Goal: Transaction & Acquisition: Purchase product/service

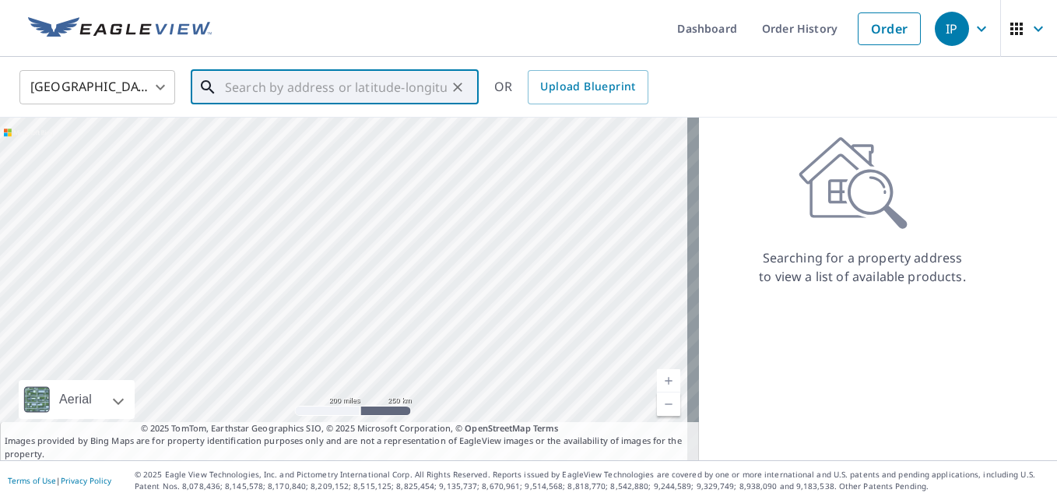
click at [300, 79] on input "text" at bounding box center [336, 87] width 222 height 44
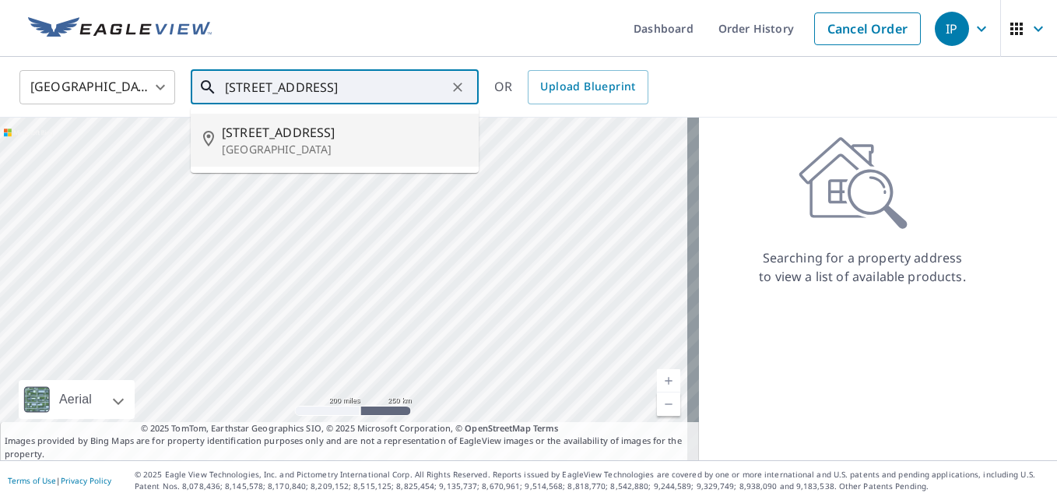
click at [297, 137] on span "[STREET_ADDRESS]" at bounding box center [344, 132] width 244 height 19
type input "[STREET_ADDRESS]"
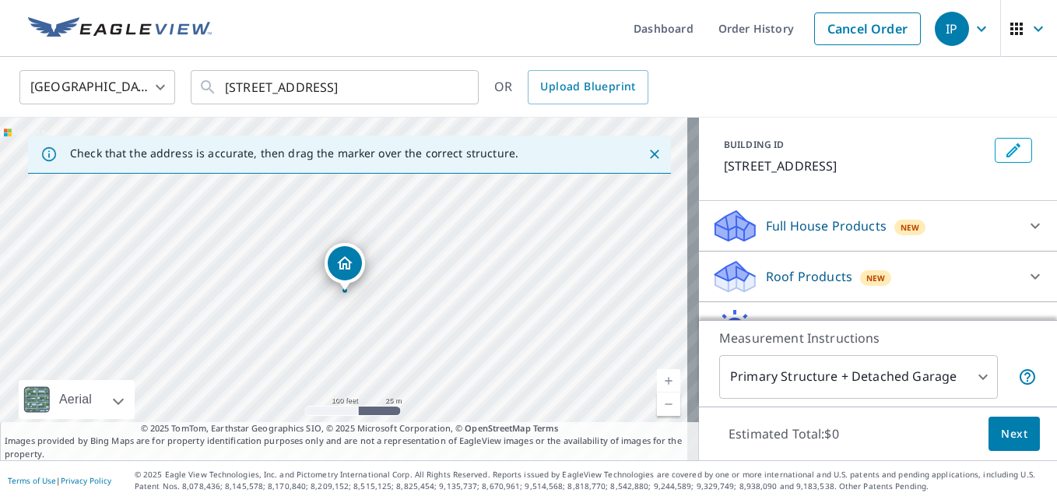
scroll to position [156, 0]
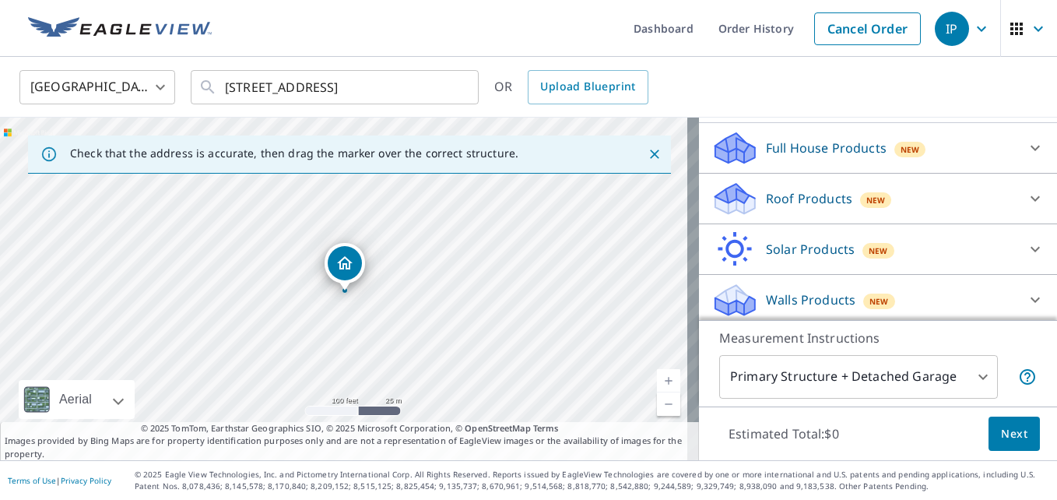
click at [841, 198] on div "Roof Products New" at bounding box center [864, 199] width 305 height 37
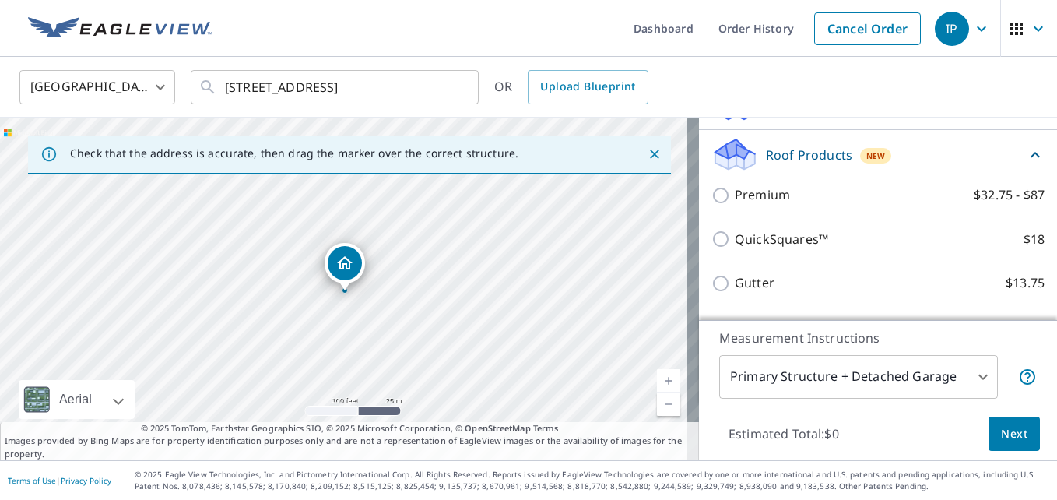
scroll to position [234, 0]
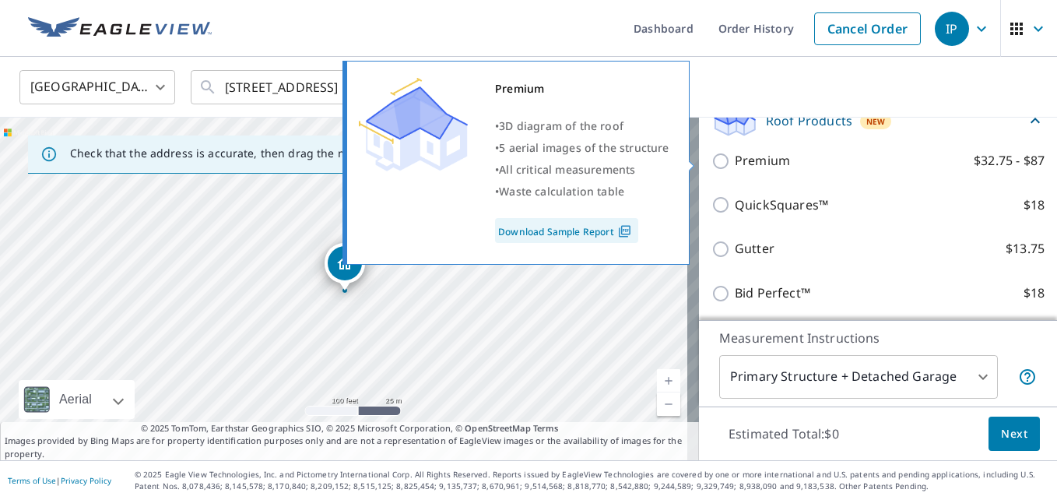
click at [752, 159] on p "Premium" at bounding box center [762, 160] width 55 height 19
click at [735, 159] on input "Premium $32.75 - $87" at bounding box center [723, 161] width 23 height 19
checkbox input "true"
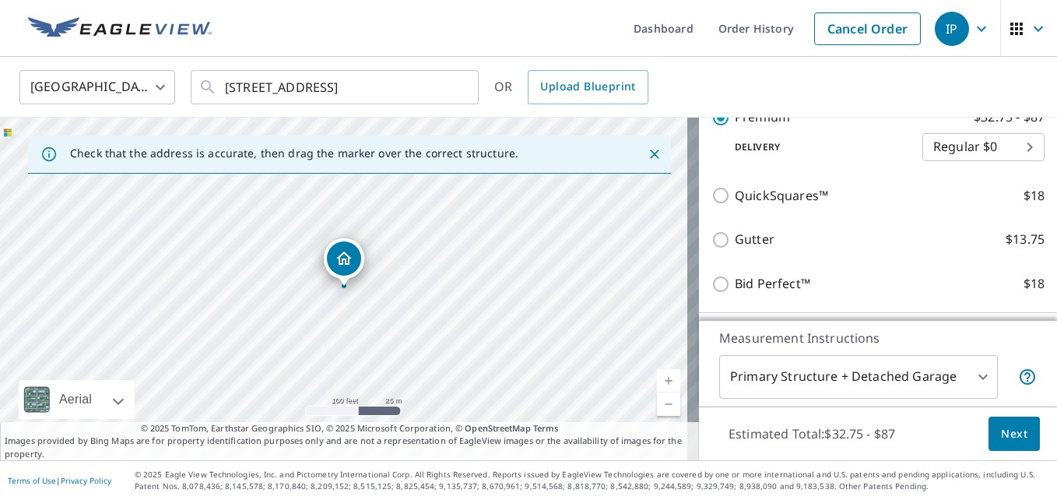
scroll to position [311, 0]
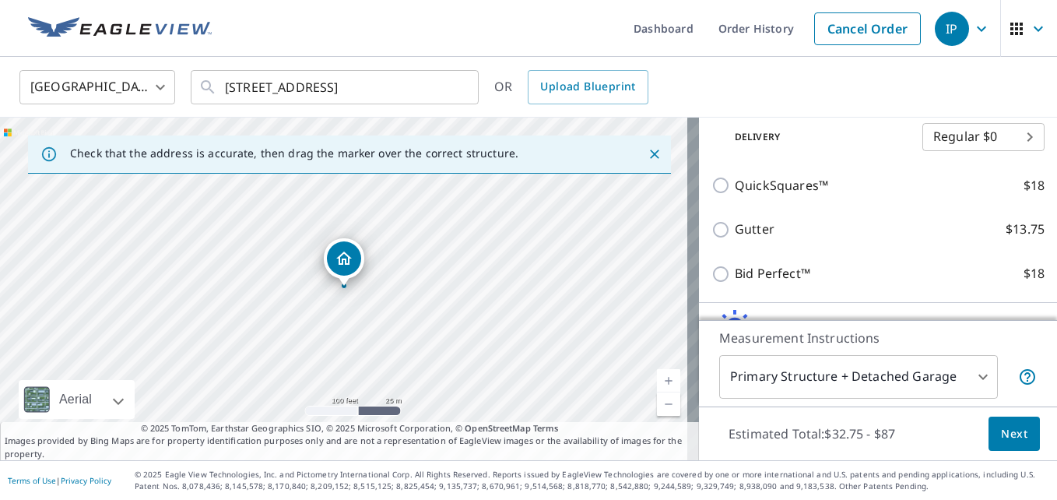
click at [1001, 442] on span "Next" at bounding box center [1014, 433] width 26 height 19
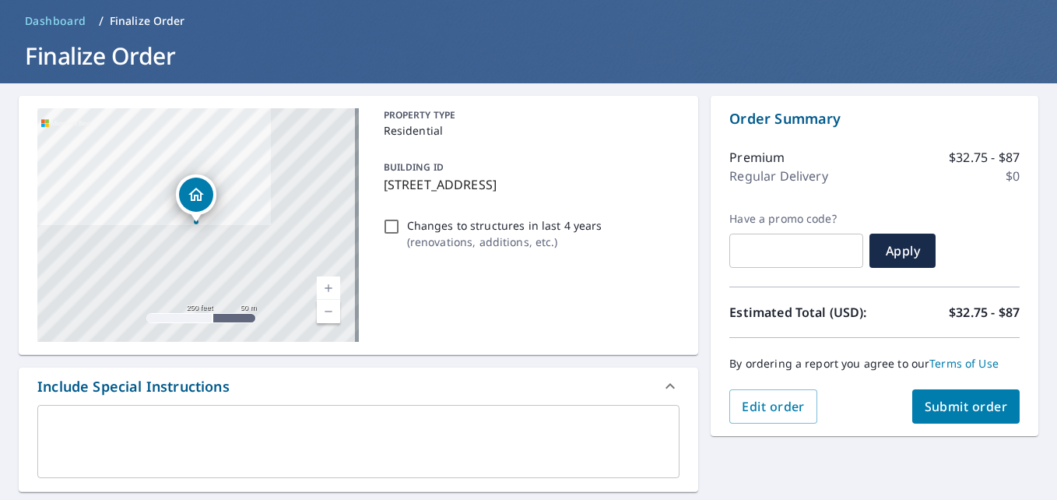
scroll to position [78, 0]
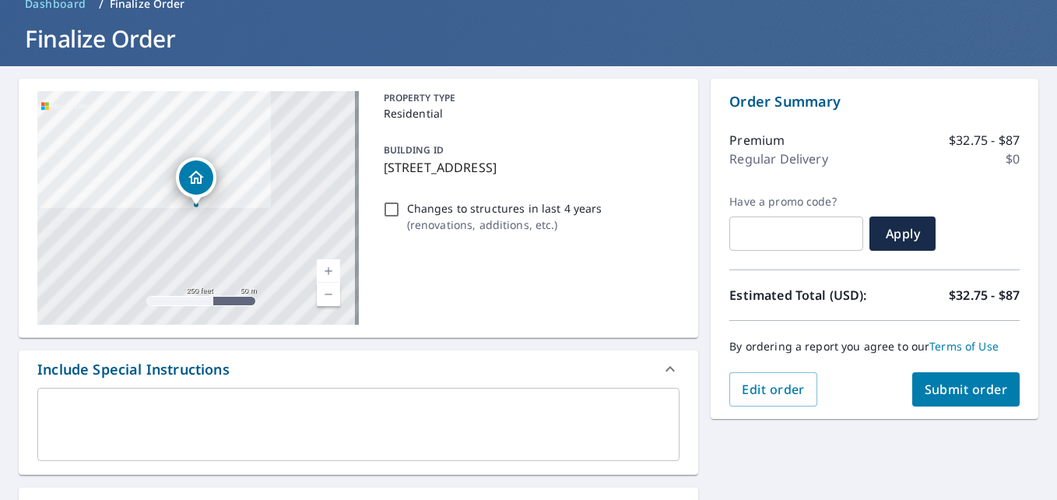
click at [952, 385] on span "Submit order" at bounding box center [966, 389] width 83 height 17
click at [953, 402] on button "Submit order" at bounding box center [966, 389] width 108 height 34
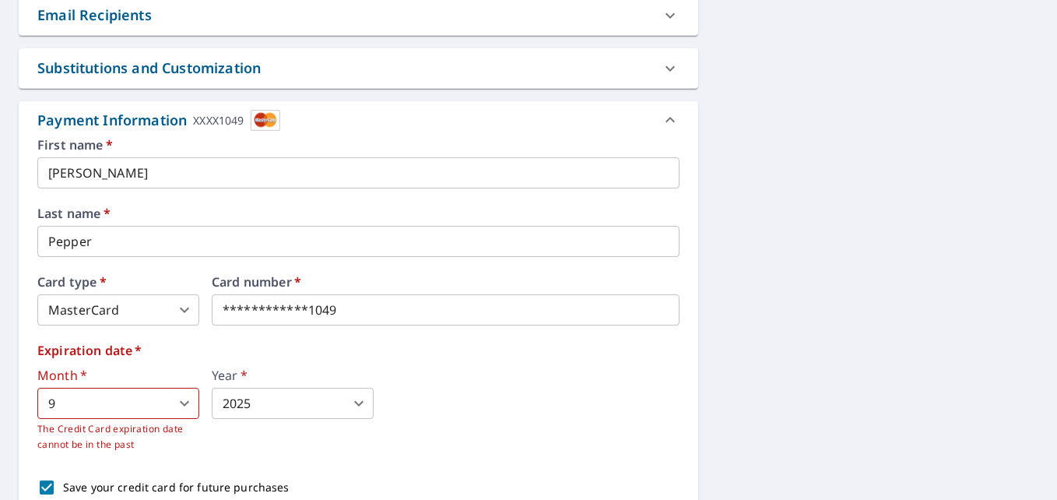
scroll to position [701, 0]
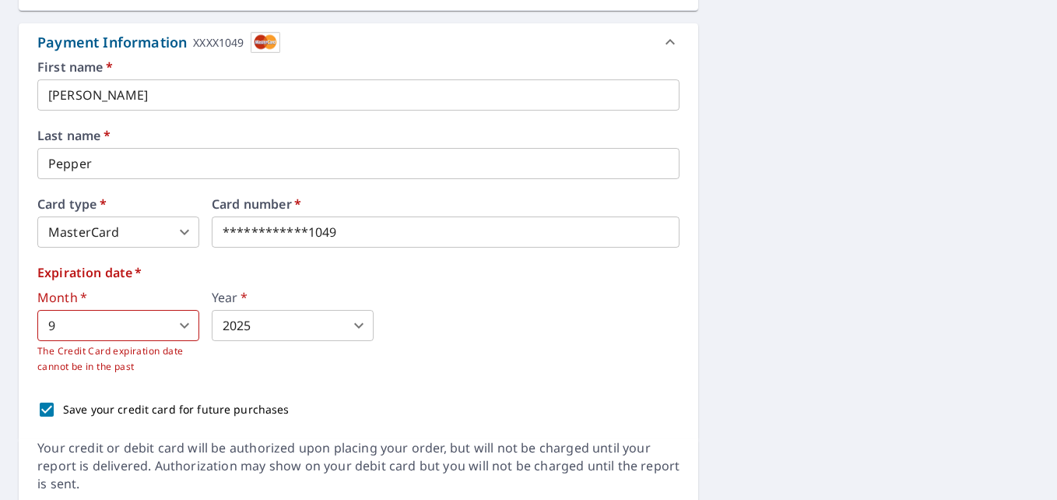
click at [292, 341] on div "Year   * 2025 2025 ​" at bounding box center [293, 332] width 162 height 83
click at [297, 332] on body "IP IP Dashboard Order History Cancel Order IP Dashboard / Finalize Order Finali…" at bounding box center [528, 250] width 1057 height 500
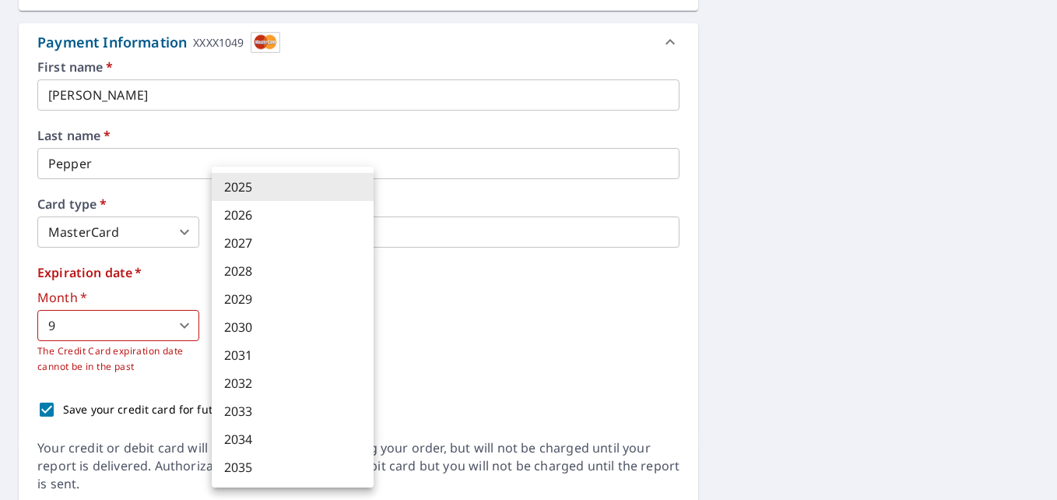
click at [299, 276] on li "2028" at bounding box center [293, 271] width 162 height 28
type input "2028"
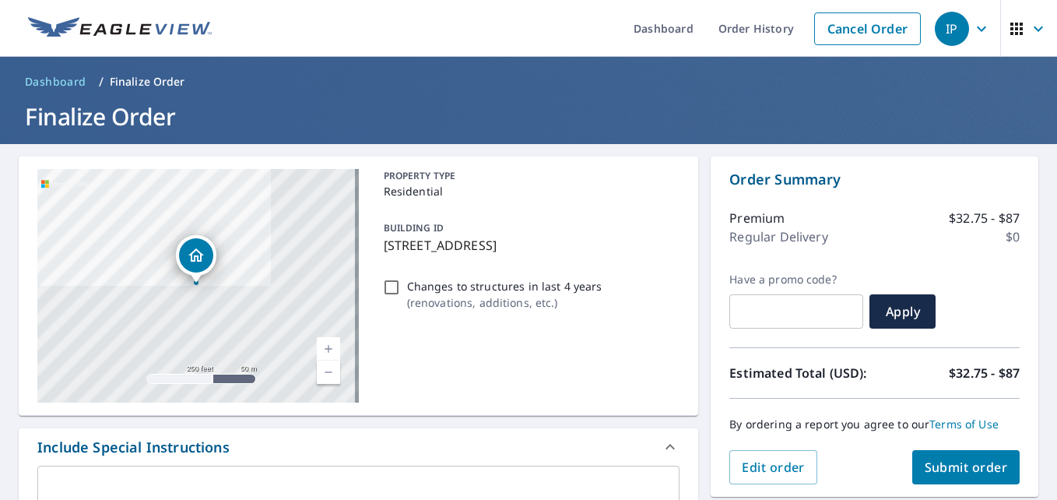
scroll to position [234, 0]
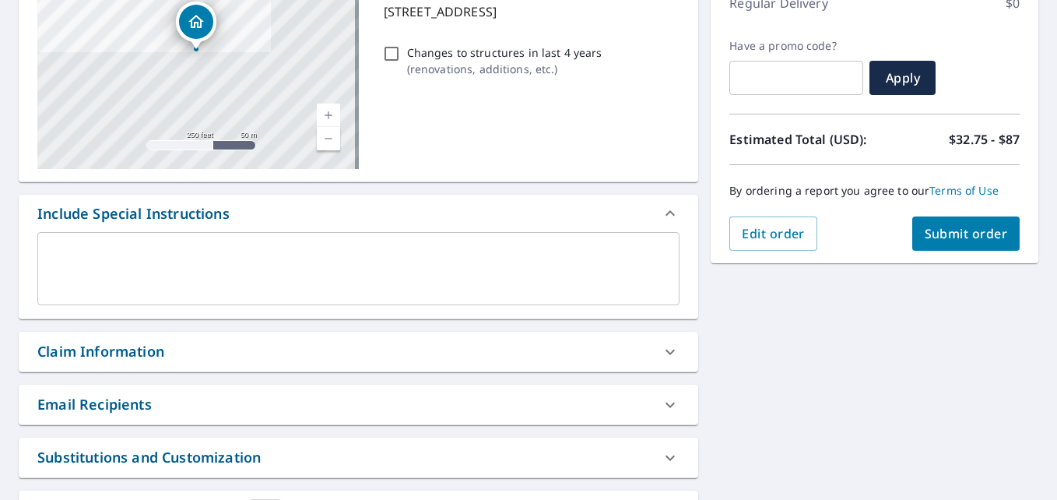
click at [912, 248] on button "Submit order" at bounding box center [966, 233] width 108 height 34
click at [926, 242] on button "Submit order" at bounding box center [966, 233] width 108 height 34
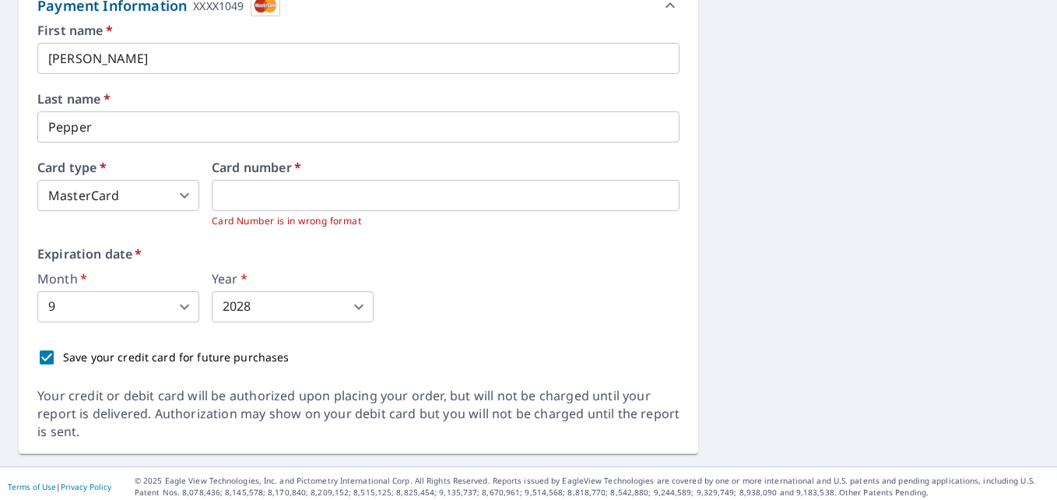
scroll to position [743, 0]
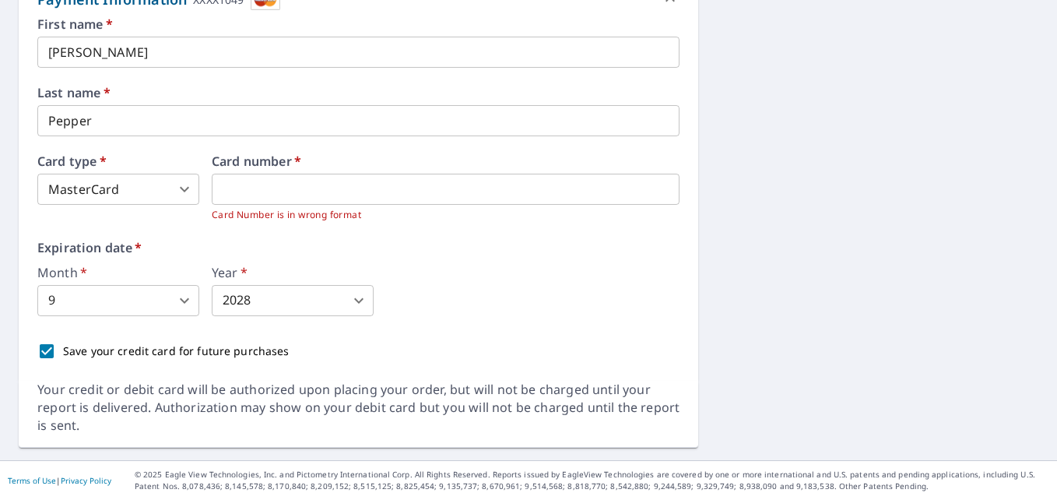
click at [567, 265] on div "Expiration date   * Month   * 9 9 ​ Year   * 2028 2028 ​" at bounding box center [358, 278] width 642 height 75
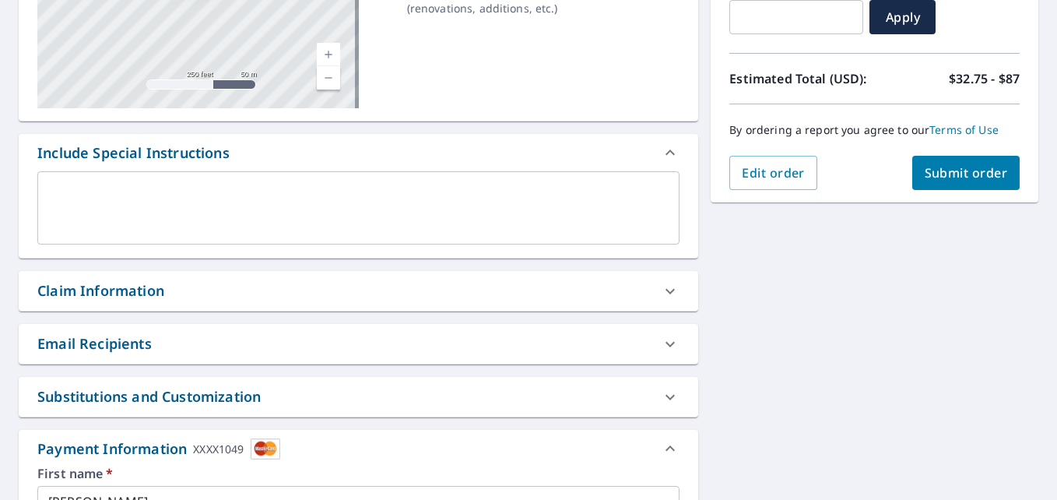
scroll to position [121, 0]
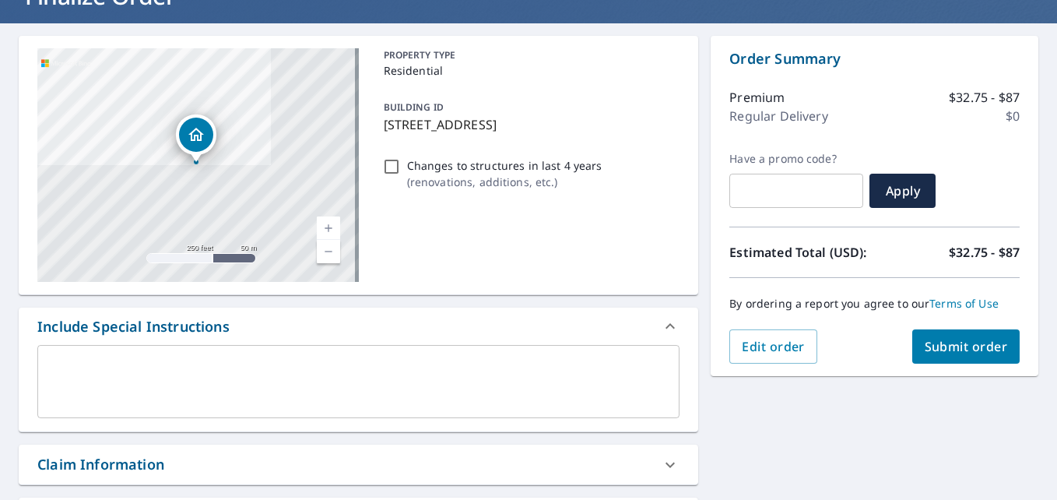
click at [925, 341] on span "Submit order" at bounding box center [966, 346] width 83 height 17
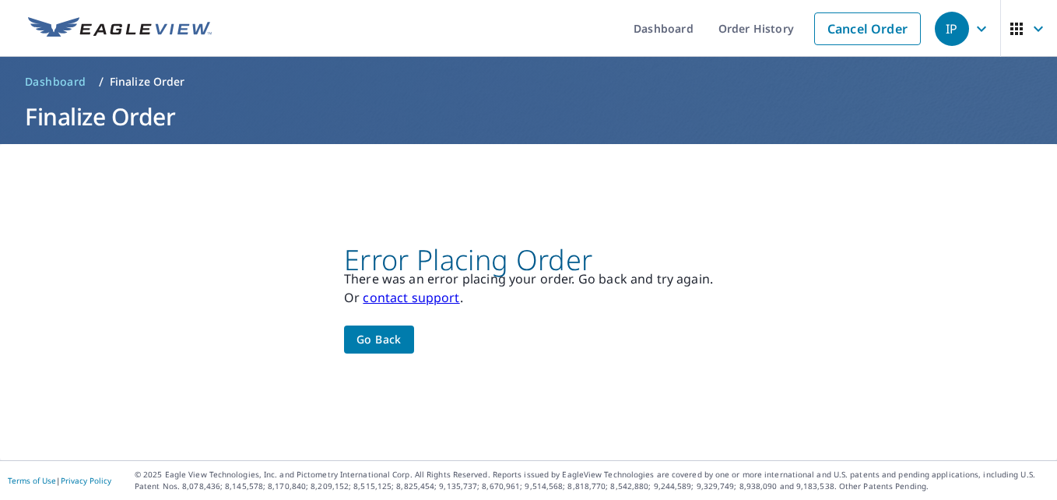
scroll to position [0, 0]
click at [388, 338] on span "Go back" at bounding box center [379, 339] width 45 height 19
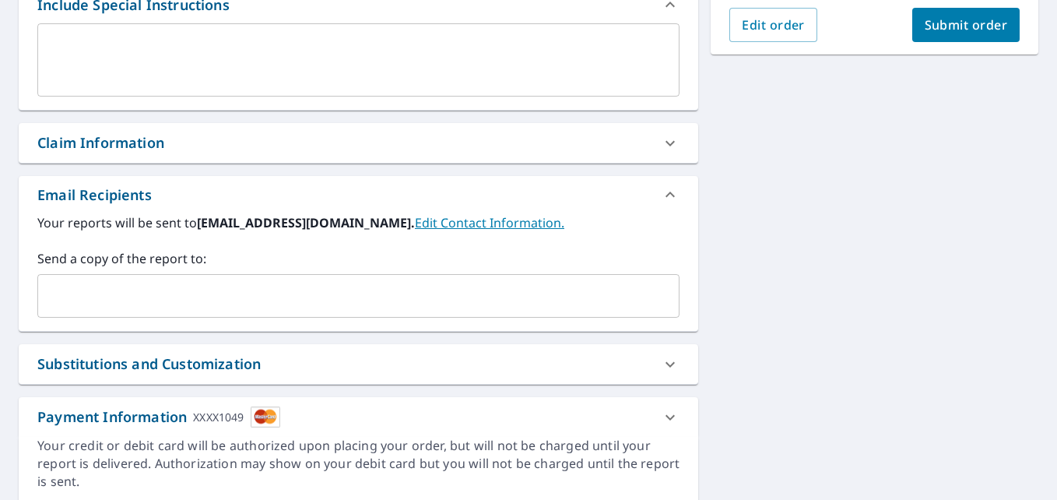
scroll to position [498, 0]
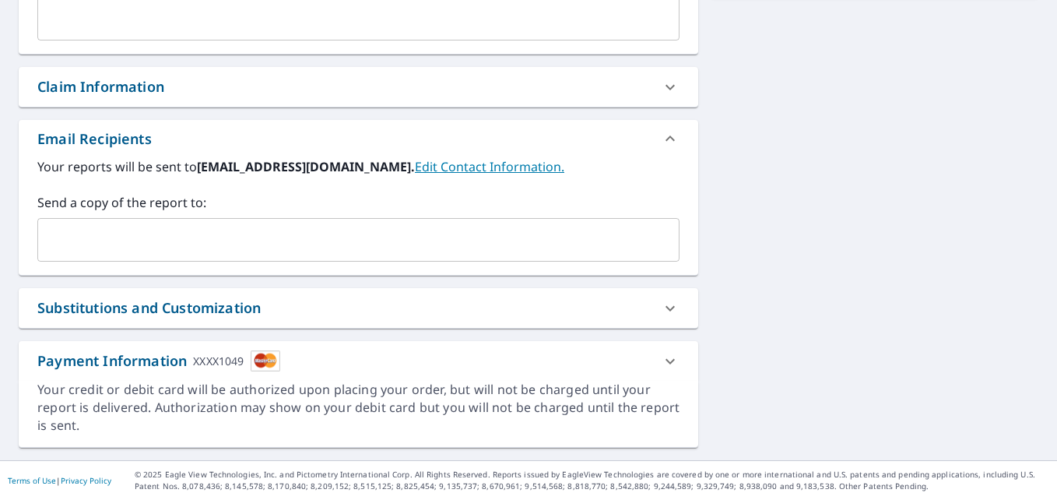
click at [594, 346] on div "Payment Information XXXX1049" at bounding box center [359, 361] width 680 height 40
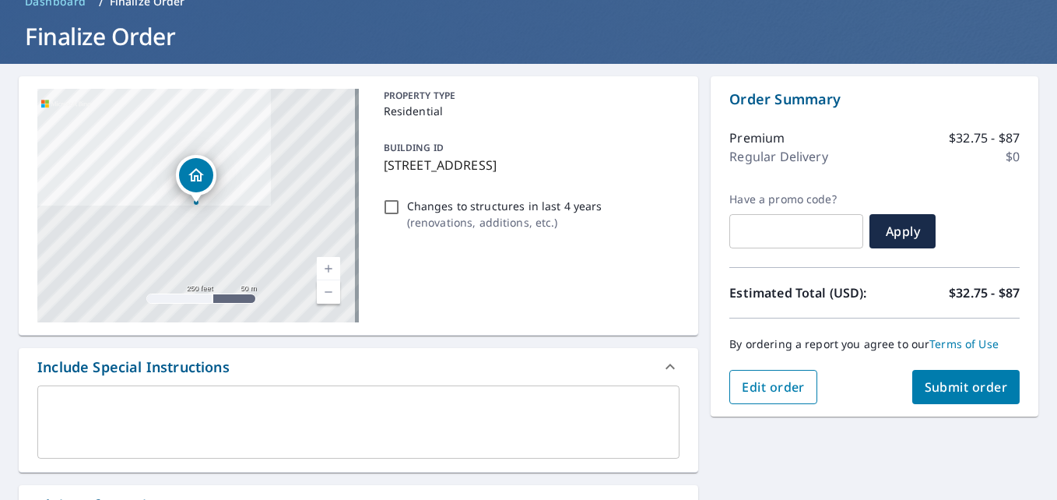
scroll to position [156, 0]
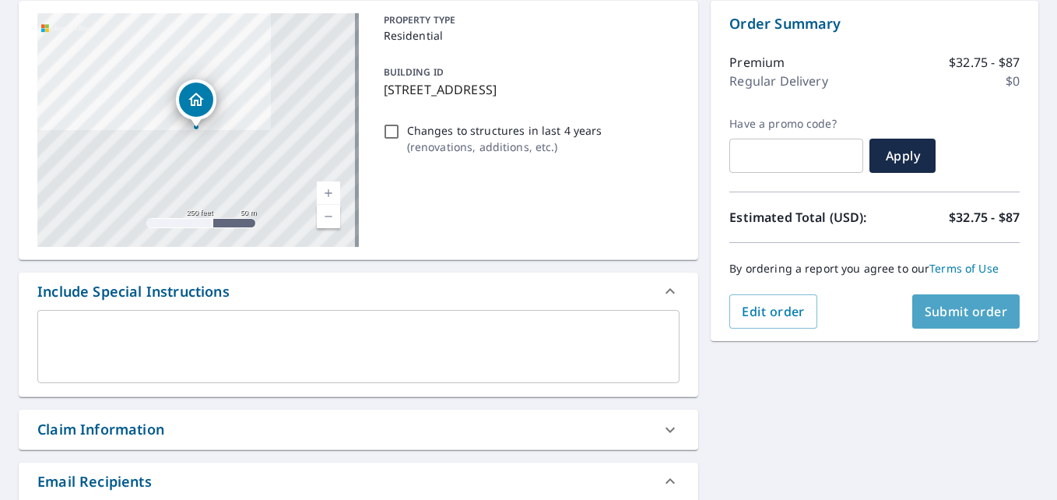
click at [934, 299] on button "Submit order" at bounding box center [966, 311] width 108 height 34
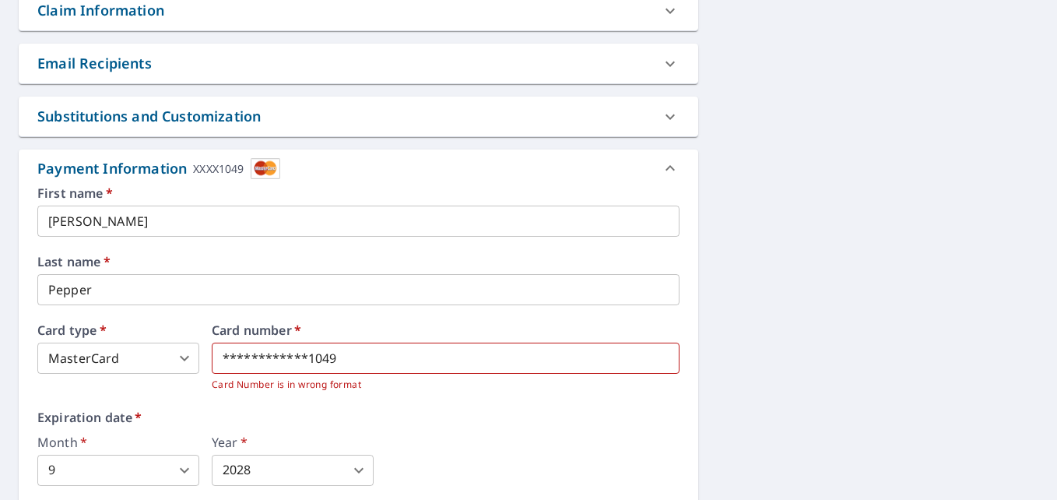
scroll to position [701, 0]
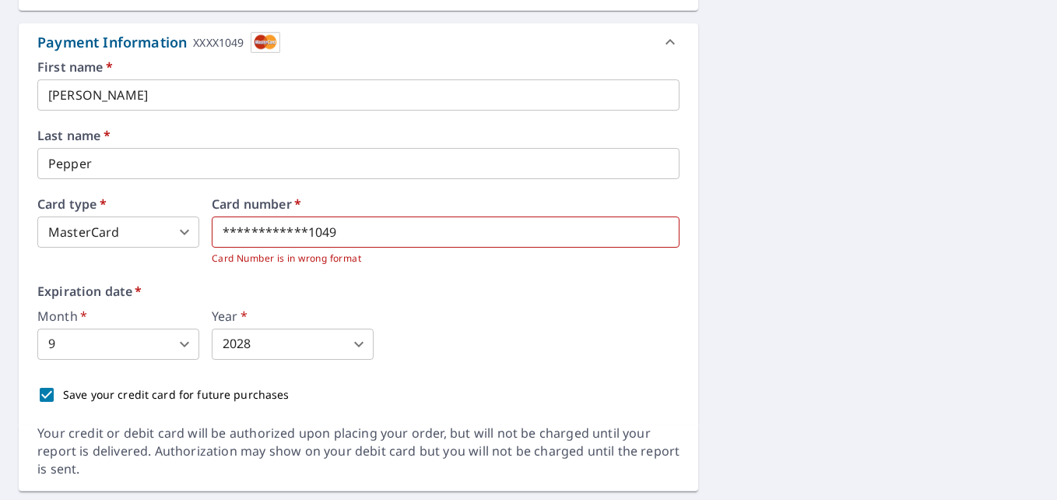
click at [459, 213] on div "**********" at bounding box center [446, 232] width 468 height 69
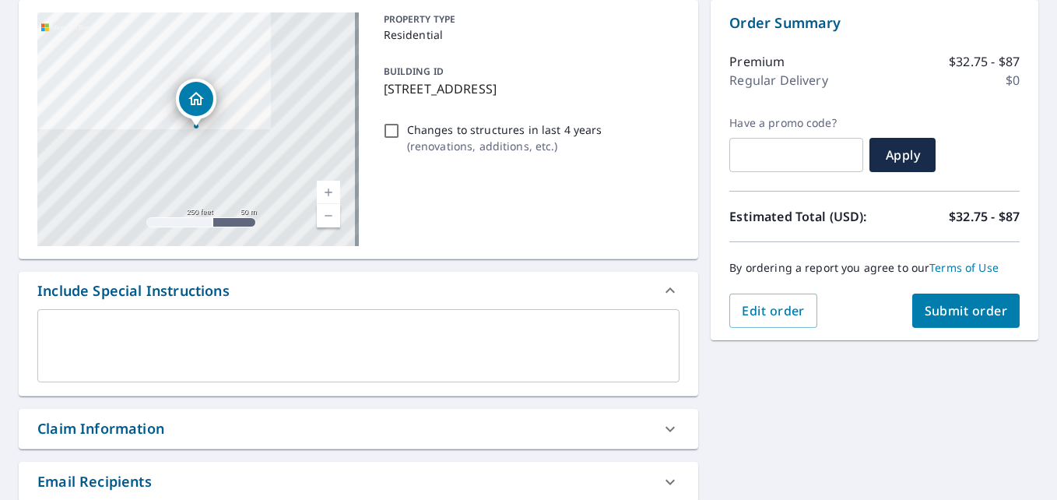
scroll to position [156, 0]
click at [961, 323] on button "Submit order" at bounding box center [966, 311] width 108 height 34
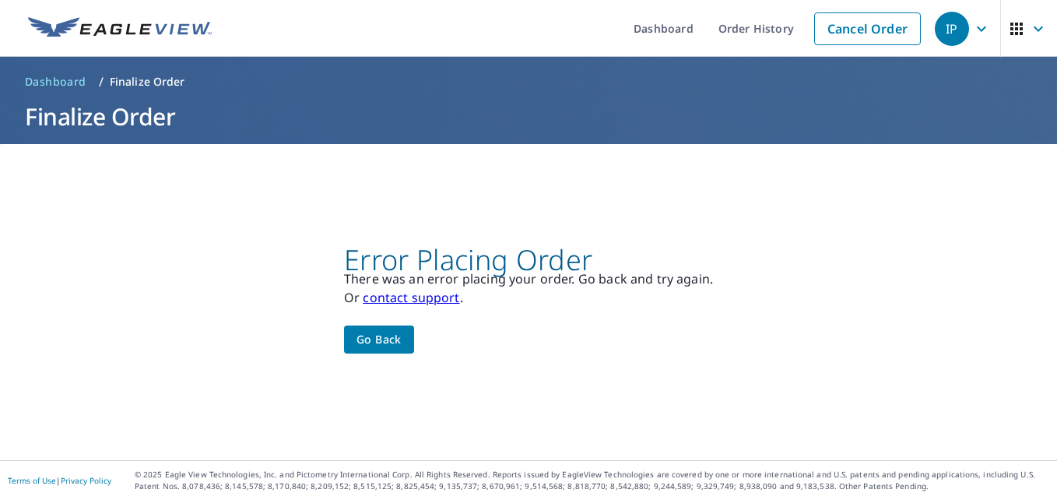
scroll to position [0, 0]
click at [365, 348] on span "Go back" at bounding box center [379, 339] width 45 height 19
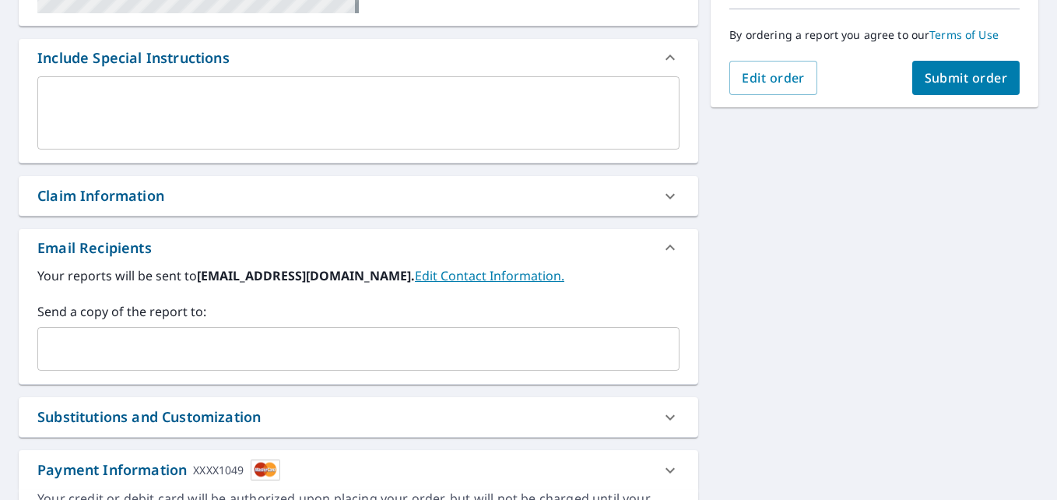
scroll to position [498, 0]
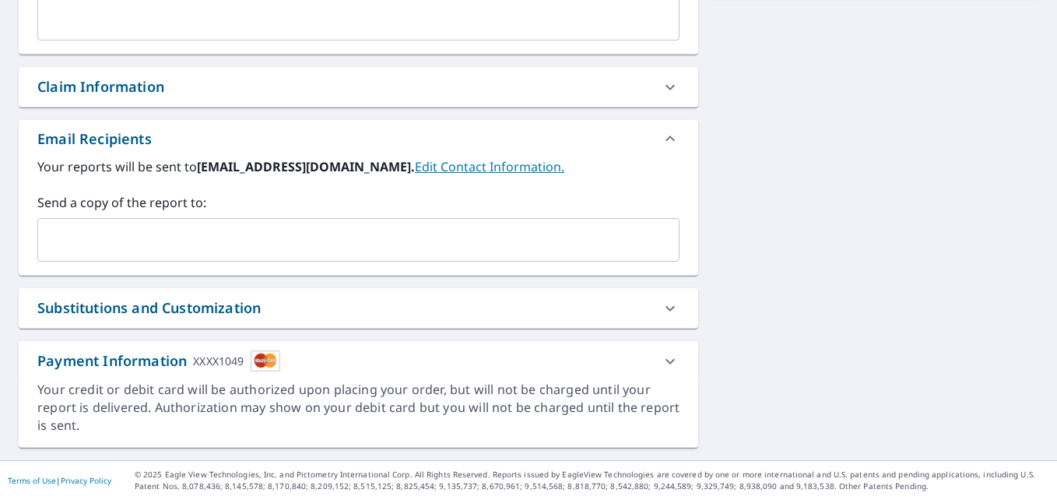
click at [609, 369] on div "Payment Information XXXX1049" at bounding box center [344, 360] width 614 height 21
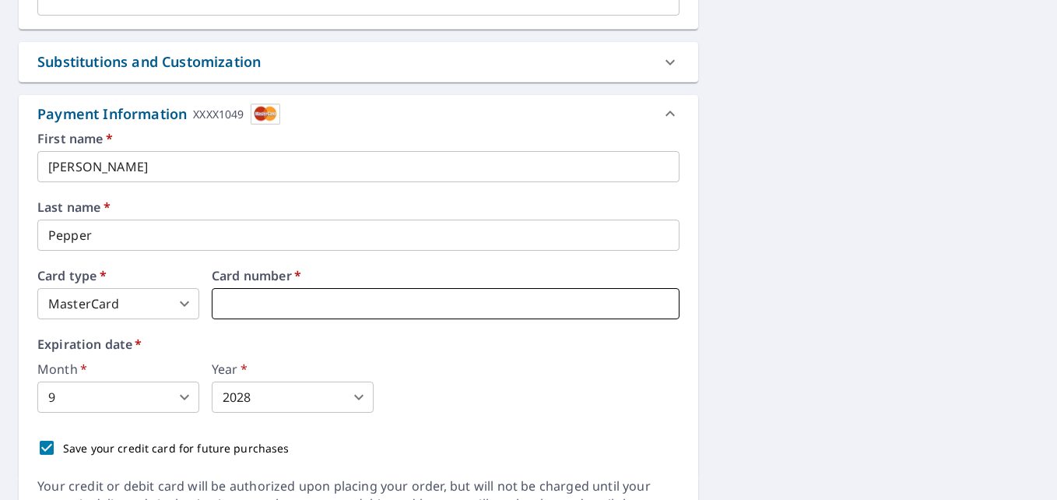
scroll to position [778, 0]
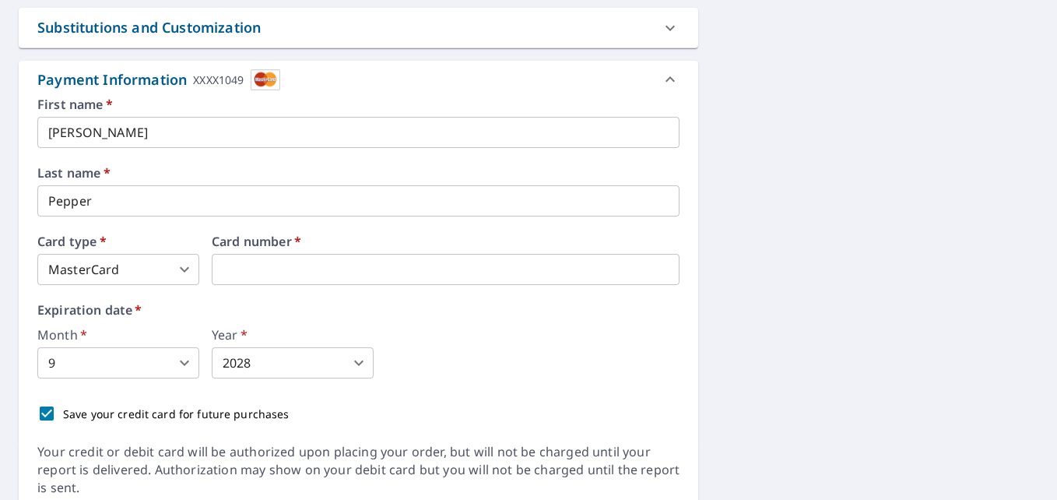
click at [642, 317] on div "Expiration date   * Month   * 9 9 ​ Year   * 2028 2028 ​" at bounding box center [358, 341] width 642 height 75
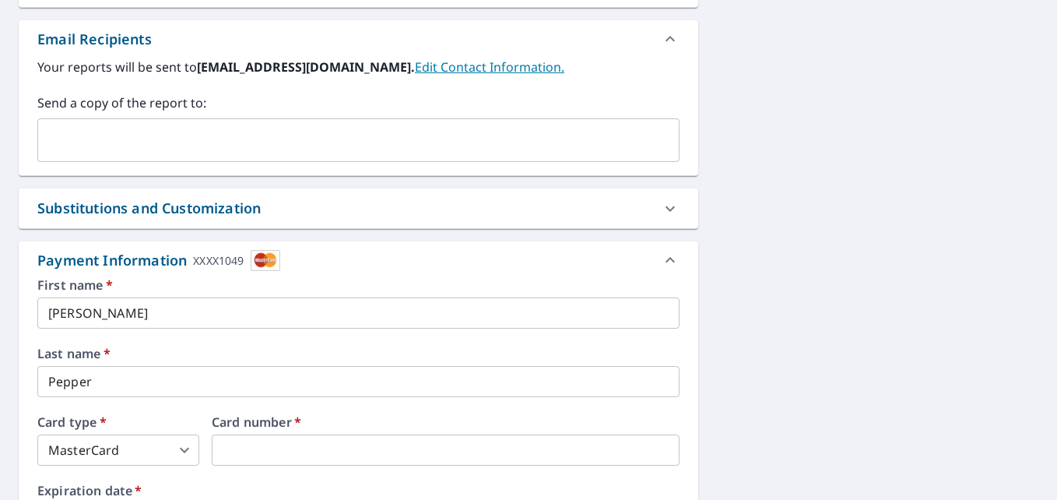
scroll to position [374, 0]
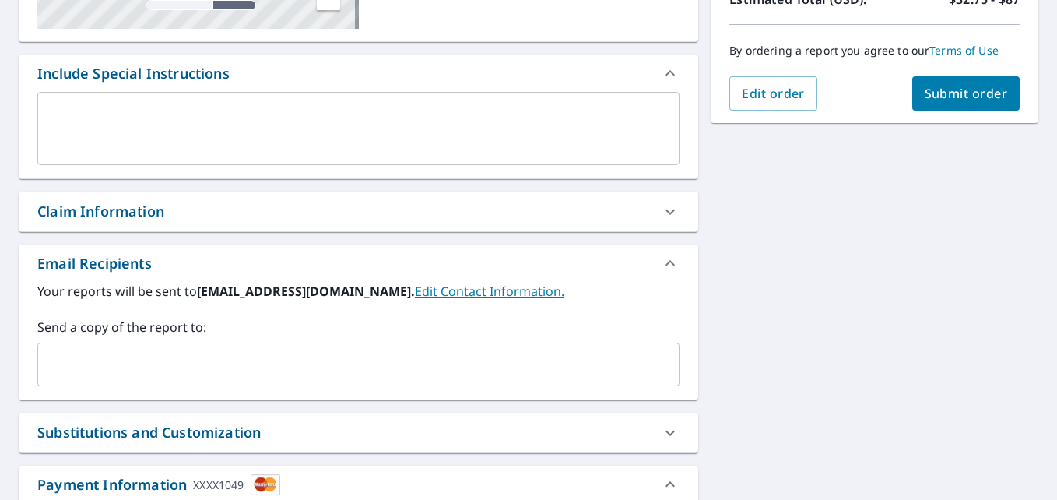
click at [912, 98] on button "Submit order" at bounding box center [966, 93] width 108 height 34
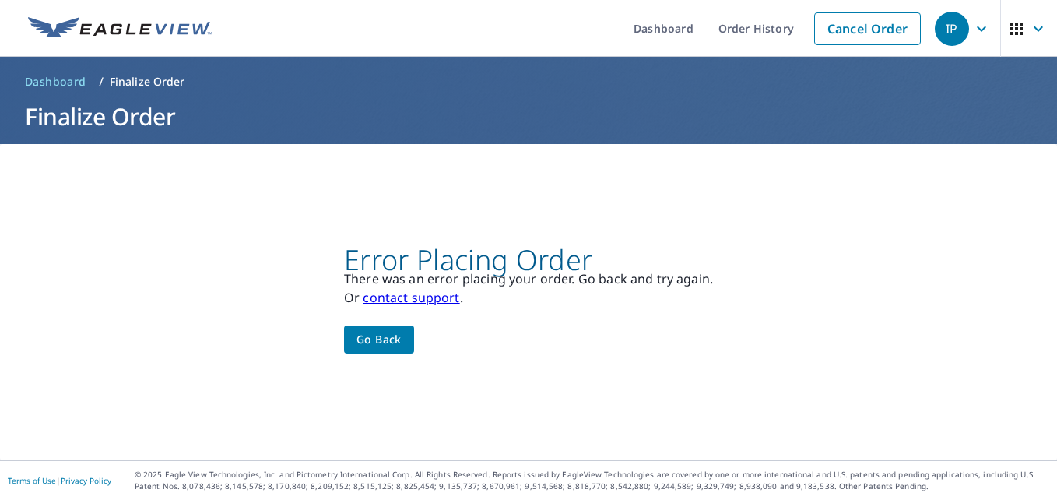
scroll to position [0, 0]
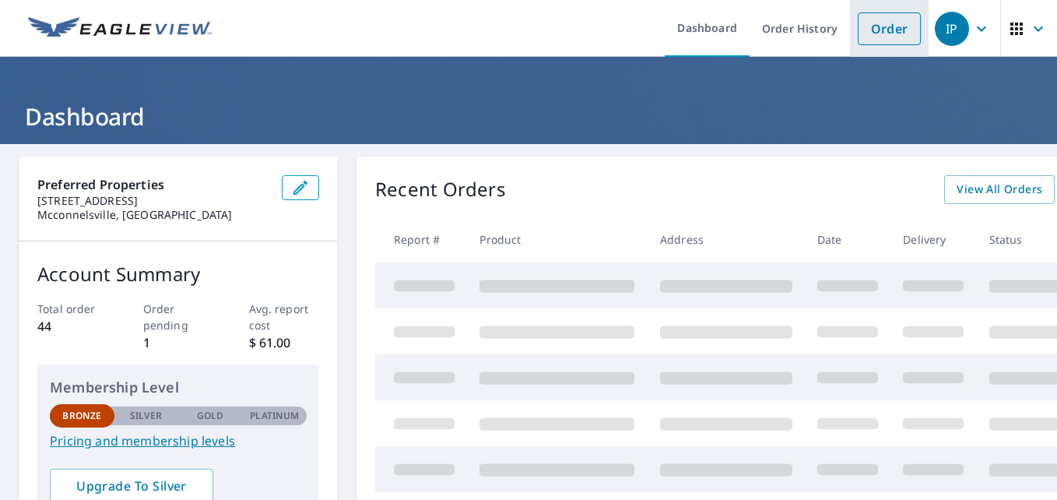
click at [858, 37] on link "Order" at bounding box center [889, 28] width 63 height 33
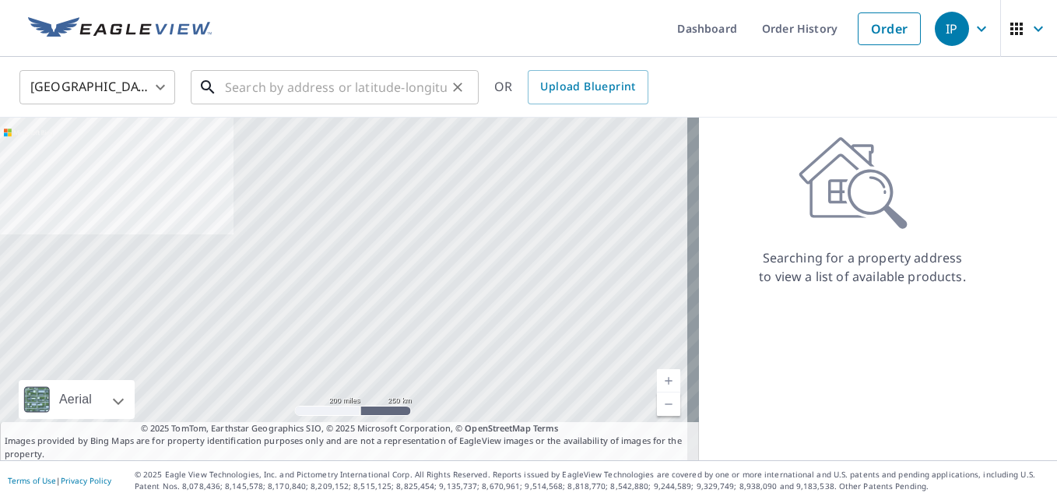
click at [254, 75] on input "text" at bounding box center [336, 87] width 222 height 44
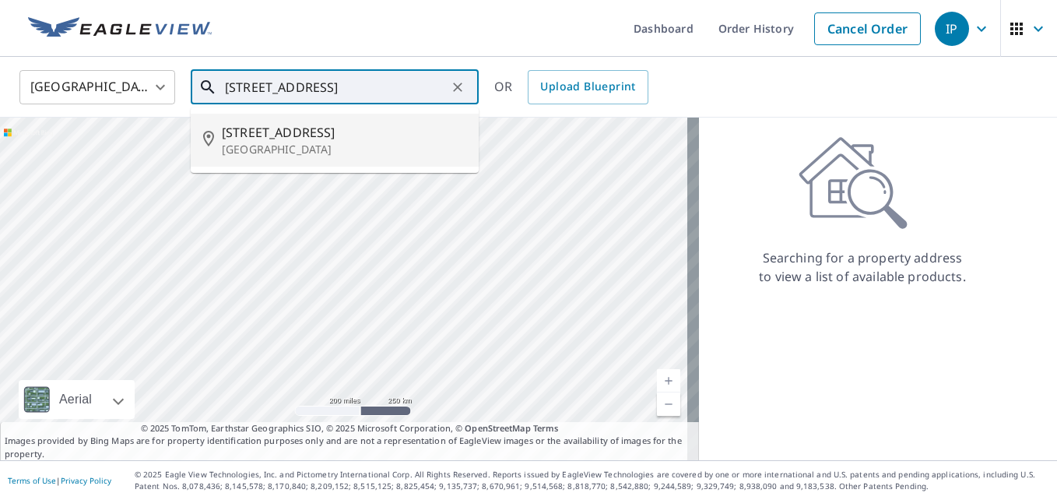
click at [282, 135] on span "[STREET_ADDRESS]" at bounding box center [344, 132] width 244 height 19
type input "[STREET_ADDRESS]"
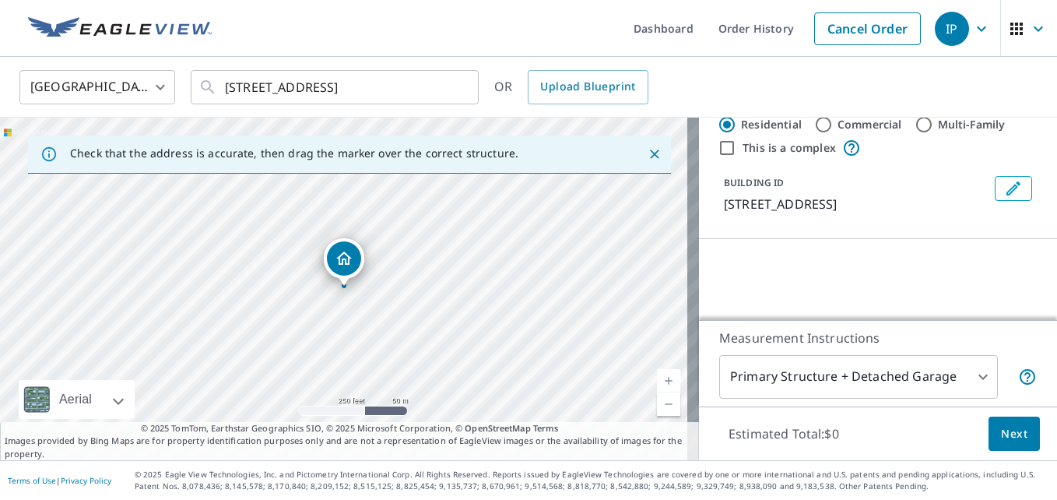
scroll to position [78, 0]
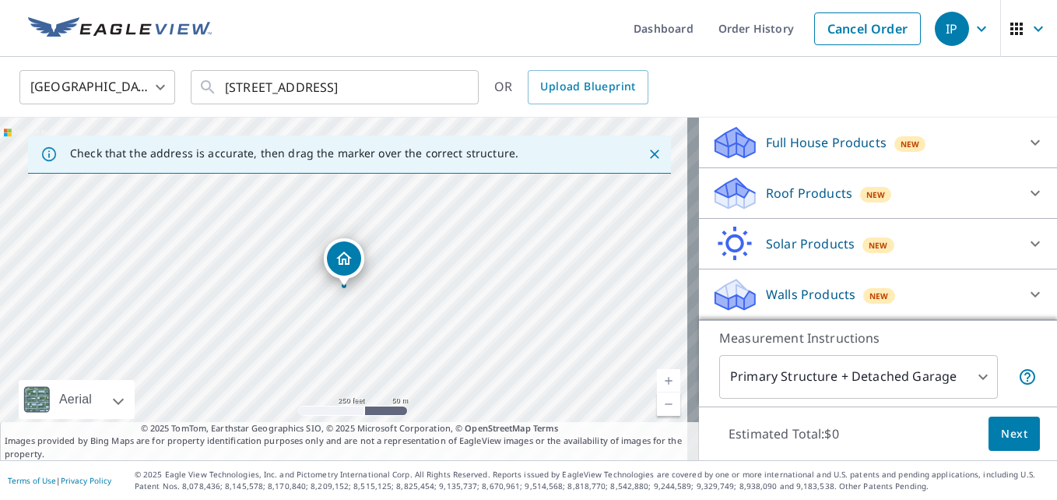
click at [902, 206] on div "Roof Products New" at bounding box center [864, 193] width 305 height 37
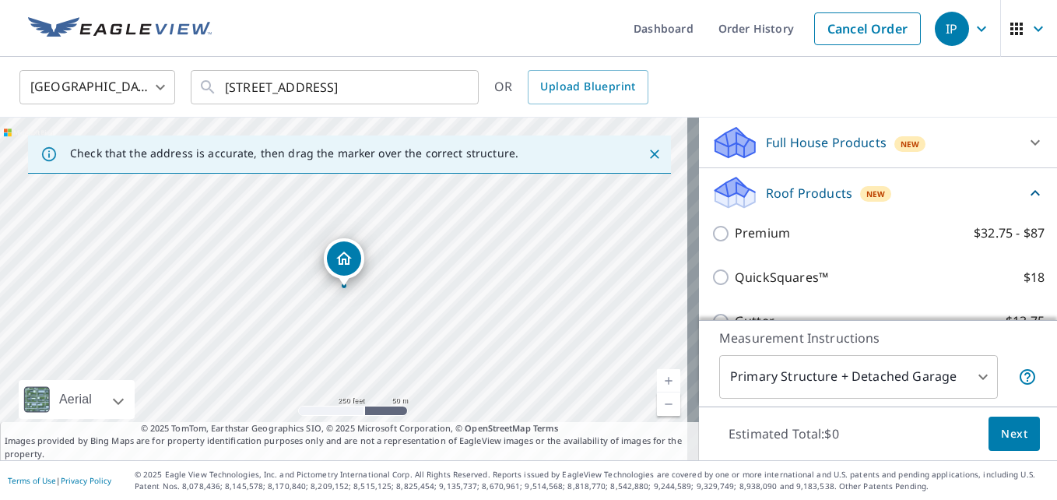
scroll to position [161, 0]
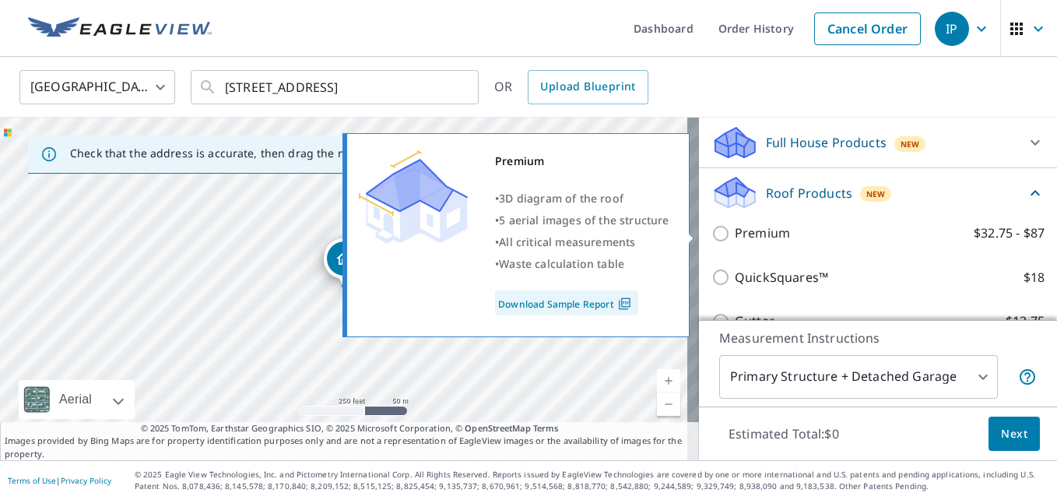
click at [818, 234] on label "Premium $32.75 - $87" at bounding box center [890, 232] width 310 height 19
click at [735, 234] on input "Premium $32.75 - $87" at bounding box center [723, 233] width 23 height 19
checkbox input "true"
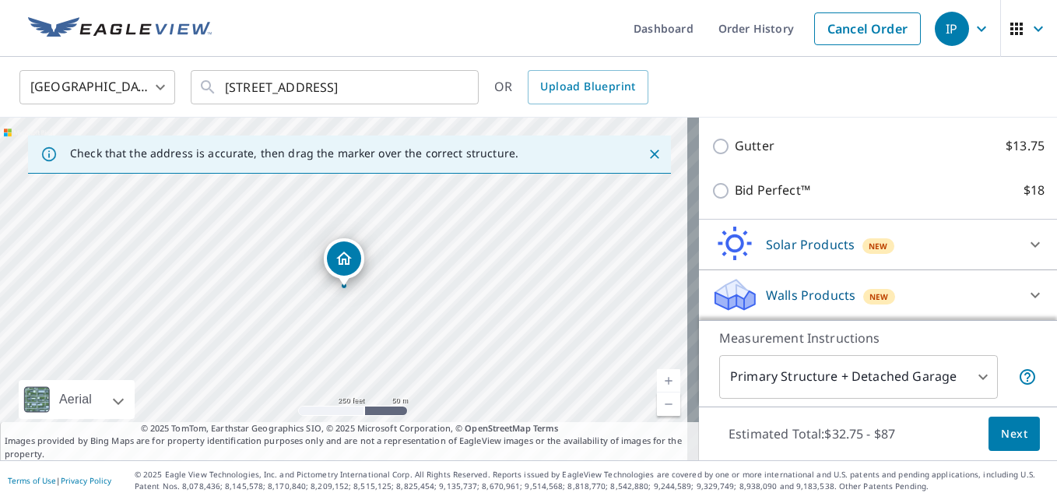
scroll to position [395, 0]
click at [1004, 427] on span "Next" at bounding box center [1014, 433] width 26 height 19
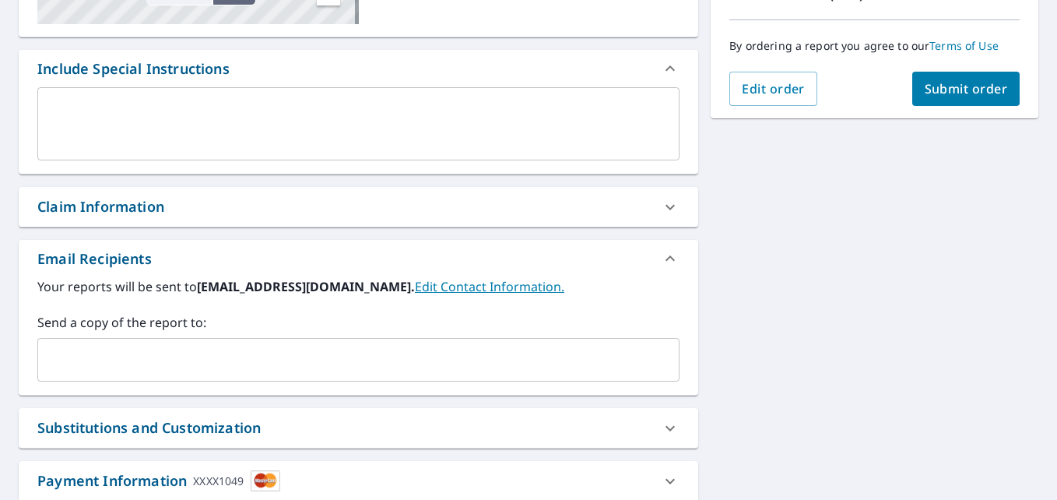
scroll to position [467, 0]
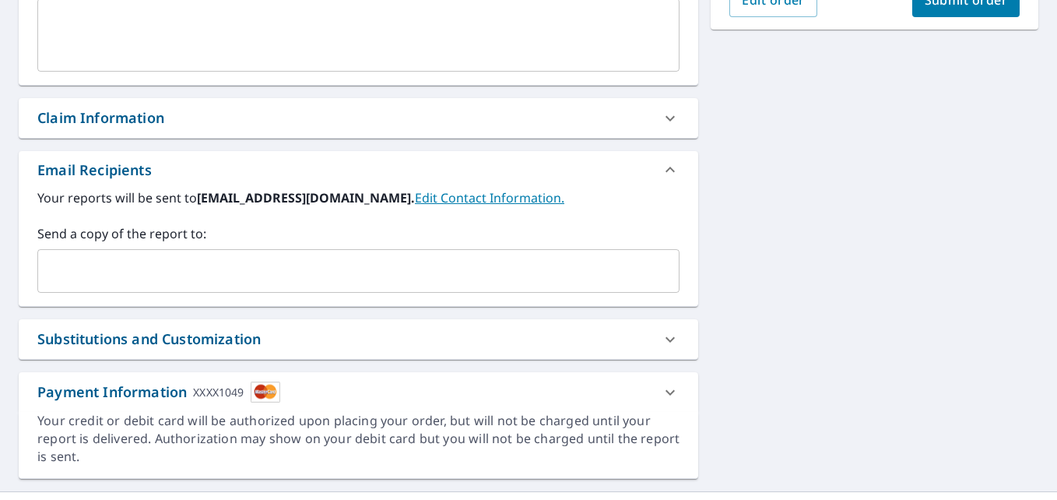
click at [395, 262] on input "text" at bounding box center [346, 271] width 605 height 30
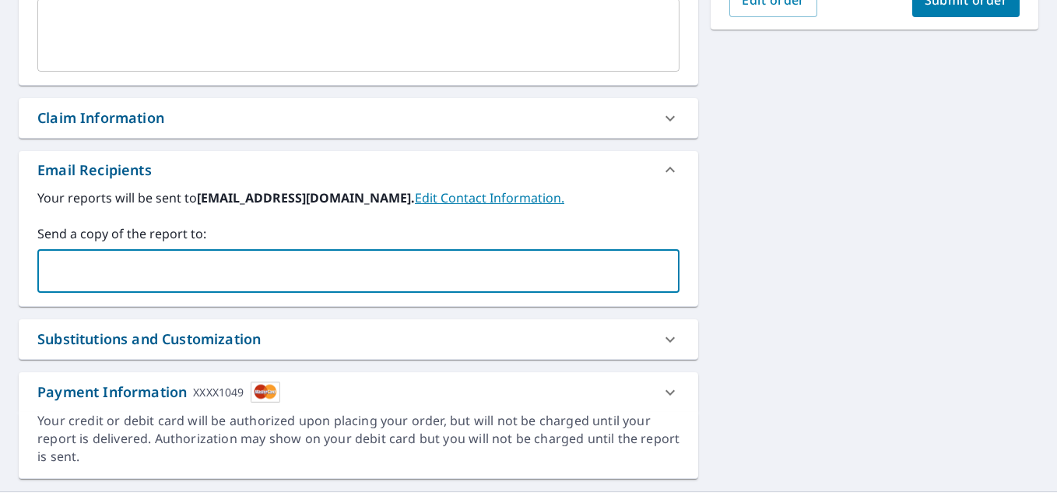
paste input "[EMAIL_ADDRESS][DOMAIN_NAME]"
type input "[EMAIL_ADDRESS][DOMAIN_NAME]"
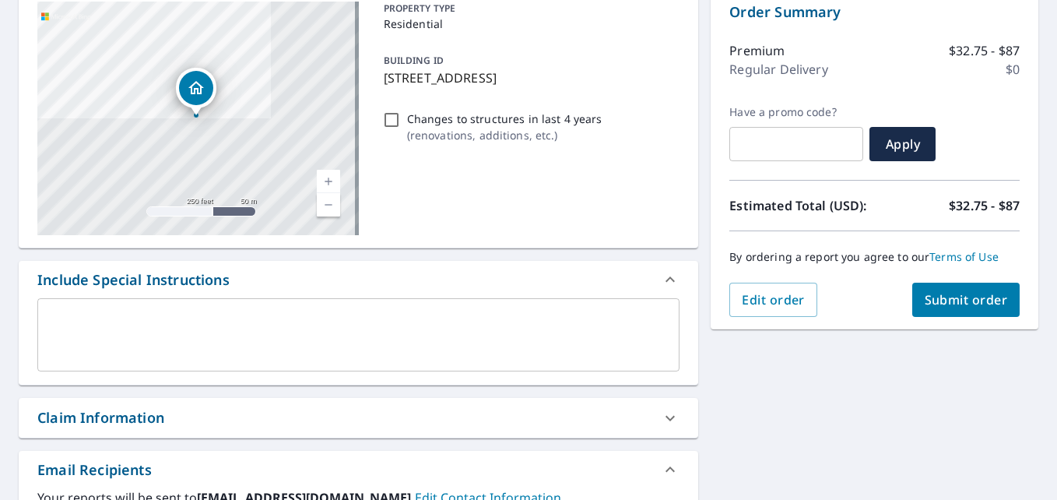
scroll to position [109, 0]
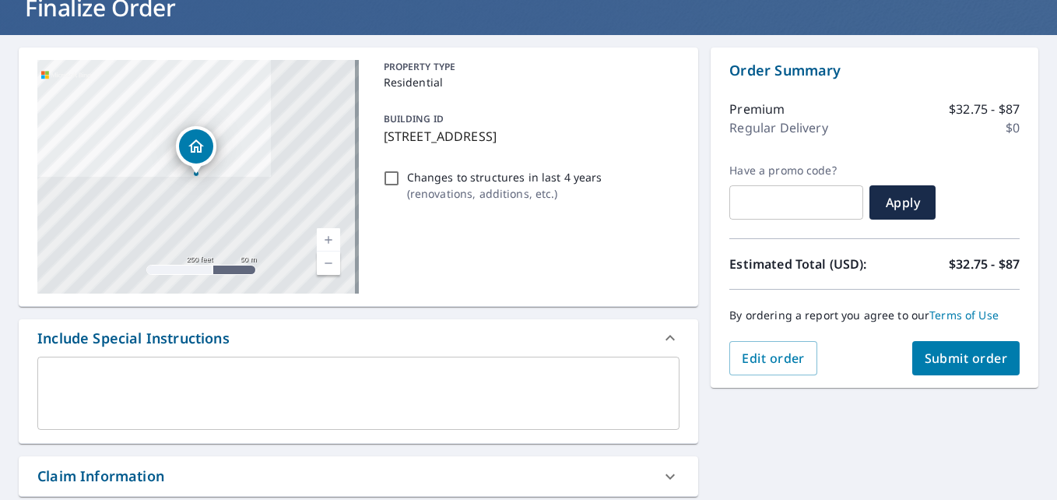
click at [931, 359] on span "Submit order" at bounding box center [966, 358] width 83 height 17
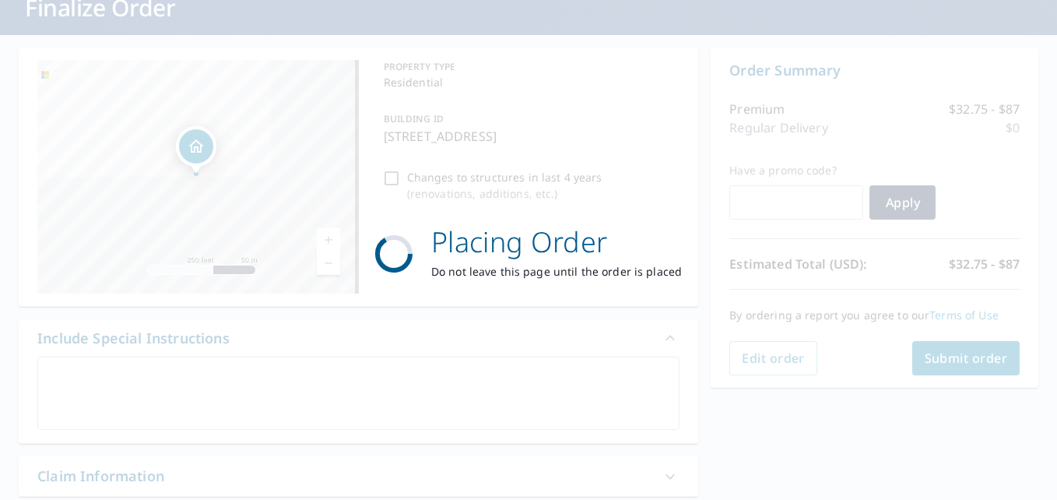
scroll to position [0, 0]
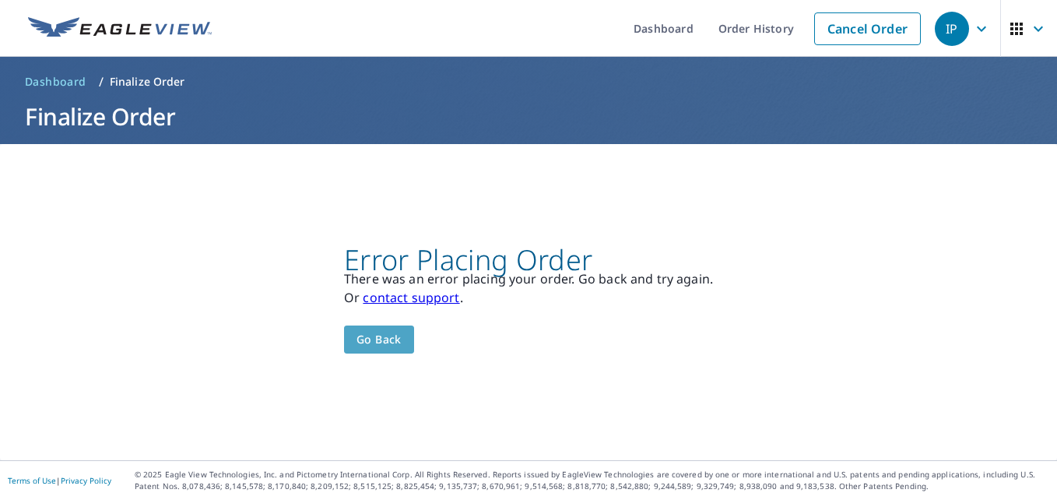
click at [389, 331] on span "Go back" at bounding box center [379, 339] width 45 height 19
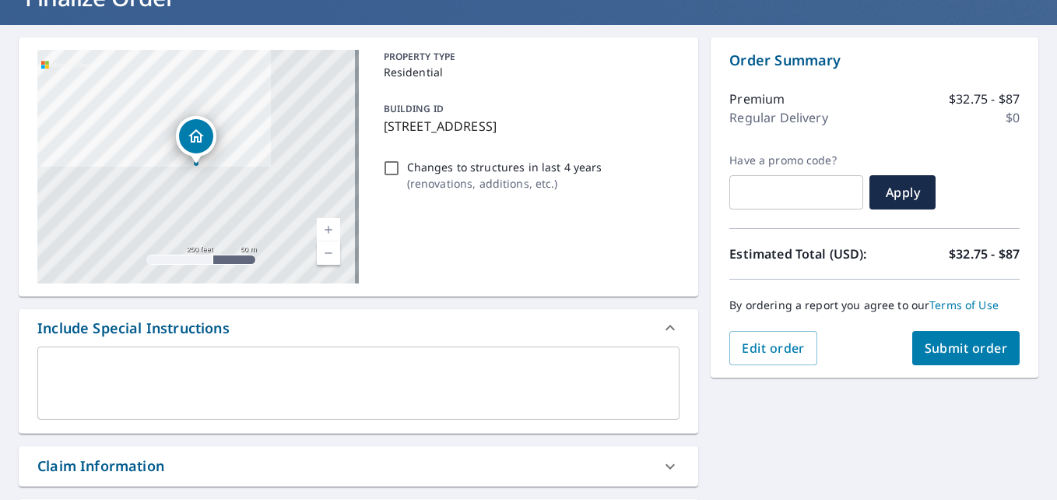
scroll to position [109, 0]
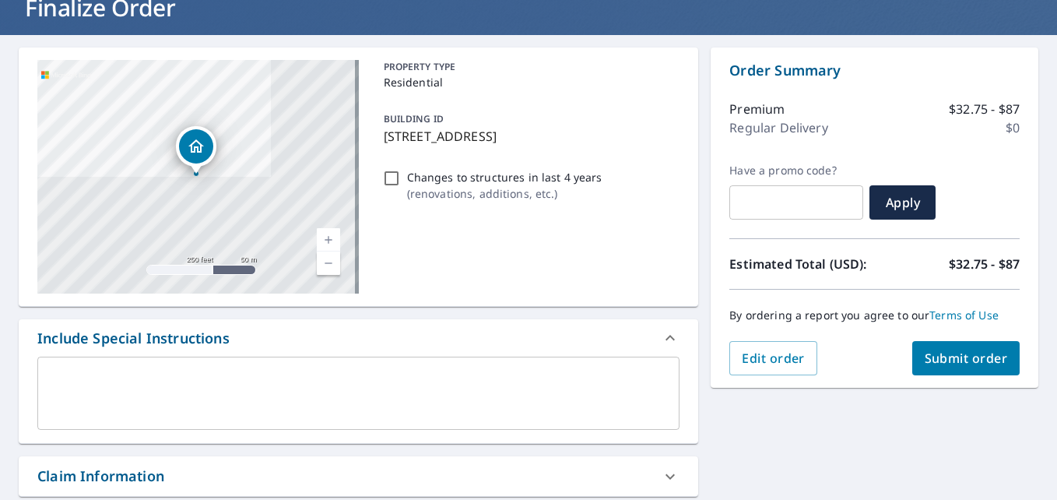
click at [925, 350] on span "Submit order" at bounding box center [966, 358] width 83 height 17
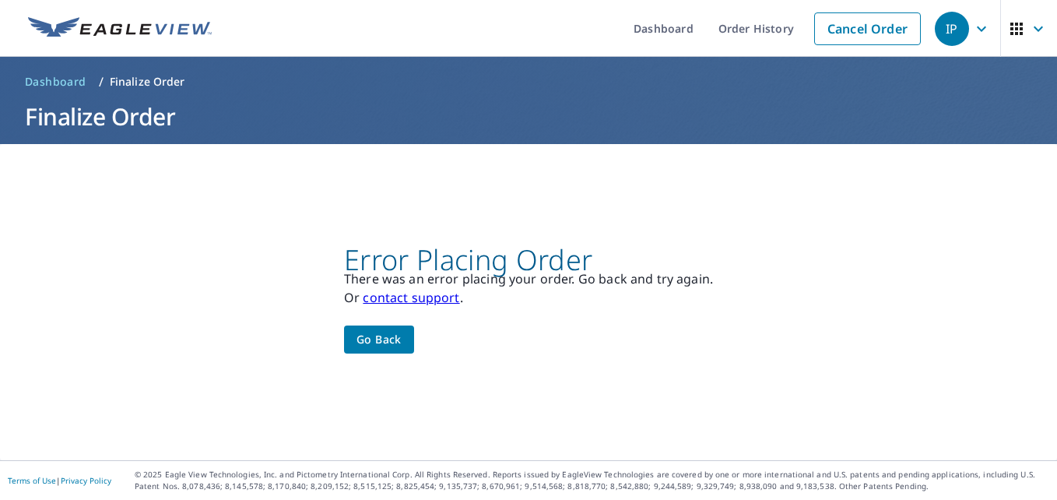
scroll to position [0, 0]
click at [724, 26] on link "Order History" at bounding box center [756, 28] width 100 height 57
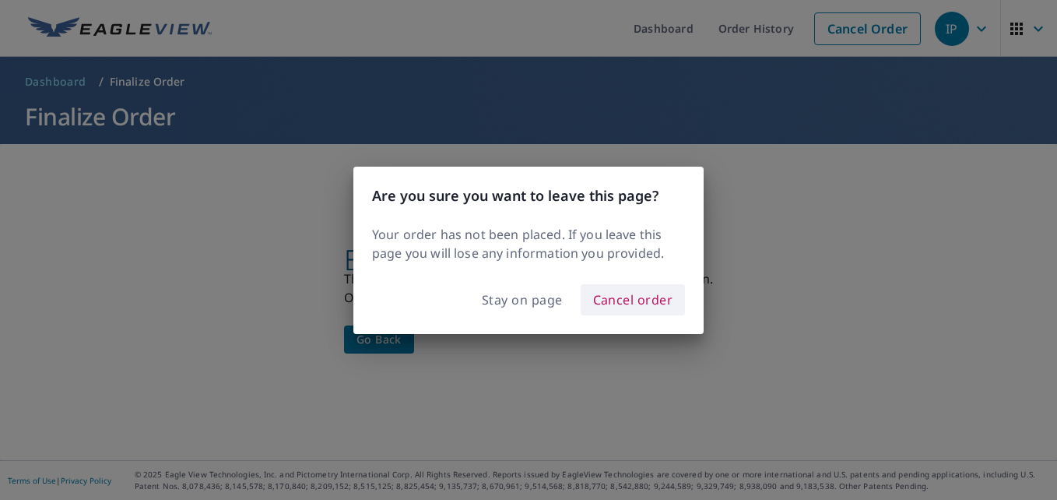
click at [596, 302] on span "Cancel order" at bounding box center [633, 300] width 80 height 22
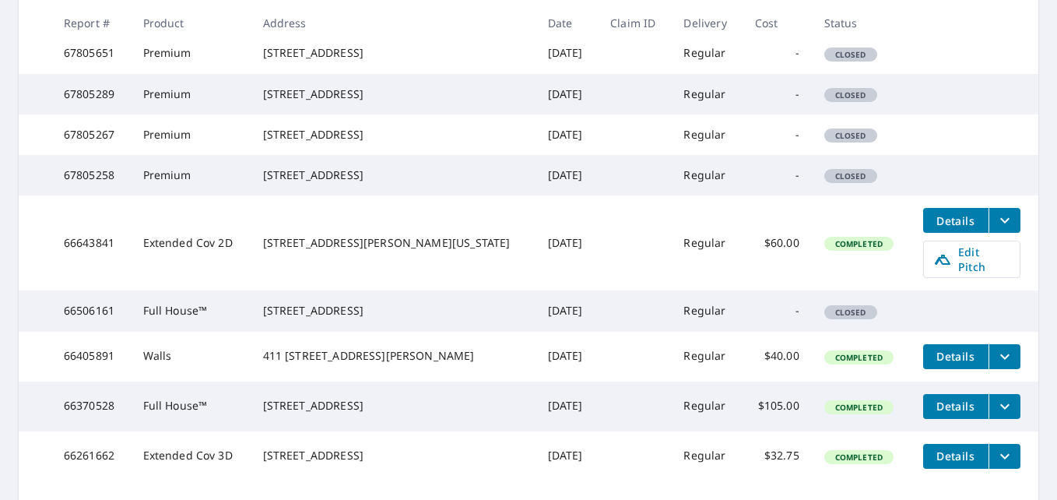
scroll to position [389, 0]
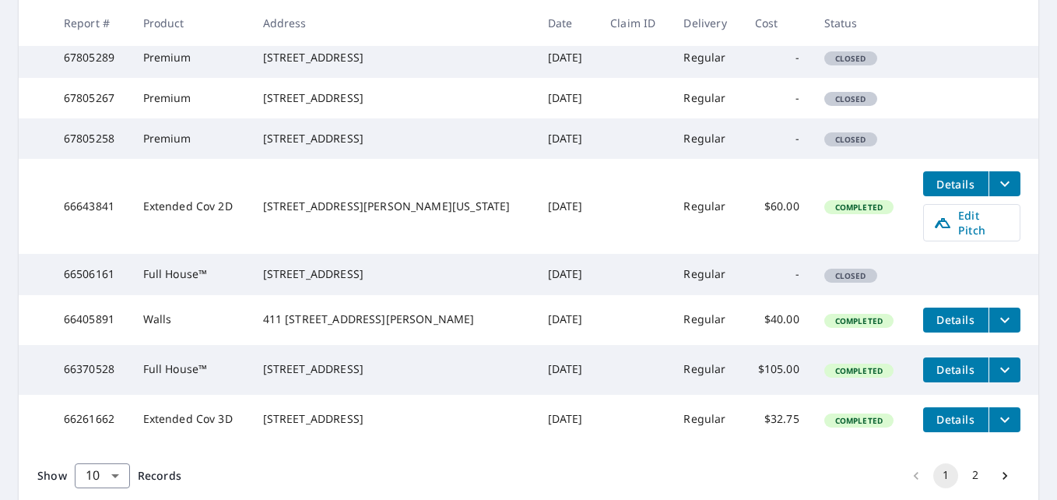
drag, startPoint x: 575, startPoint y: 223, endPoint x: 532, endPoint y: 195, distance: 50.1
click at [536, 159] on td "[DATE]" at bounding box center [567, 138] width 62 height 40
click at [949, 192] on span "Details" at bounding box center [956, 184] width 47 height 15
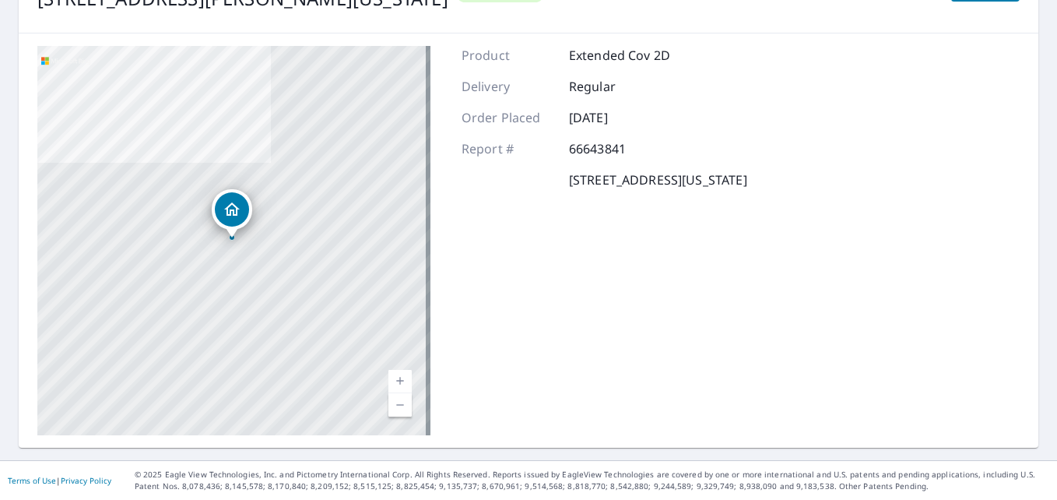
scroll to position [149, 0]
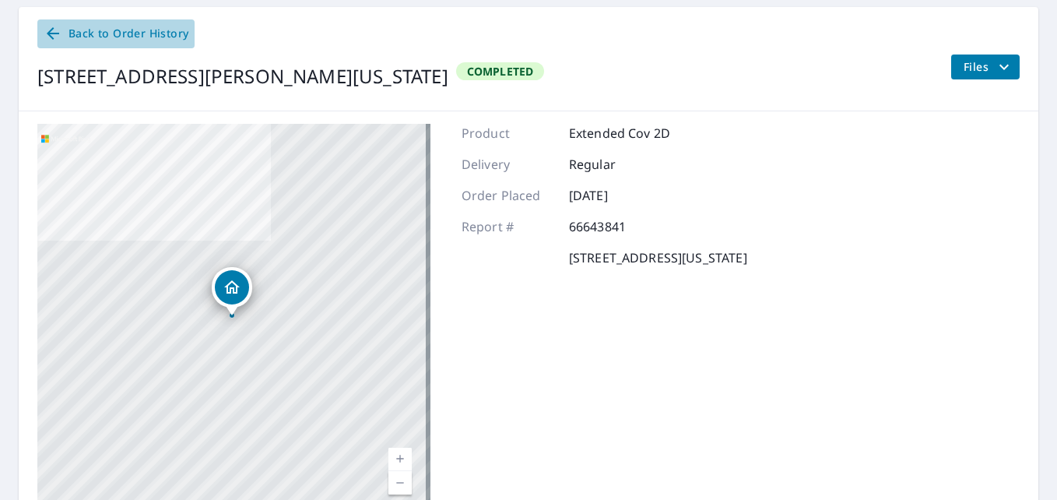
click at [52, 34] on icon at bounding box center [53, 33] width 12 height 12
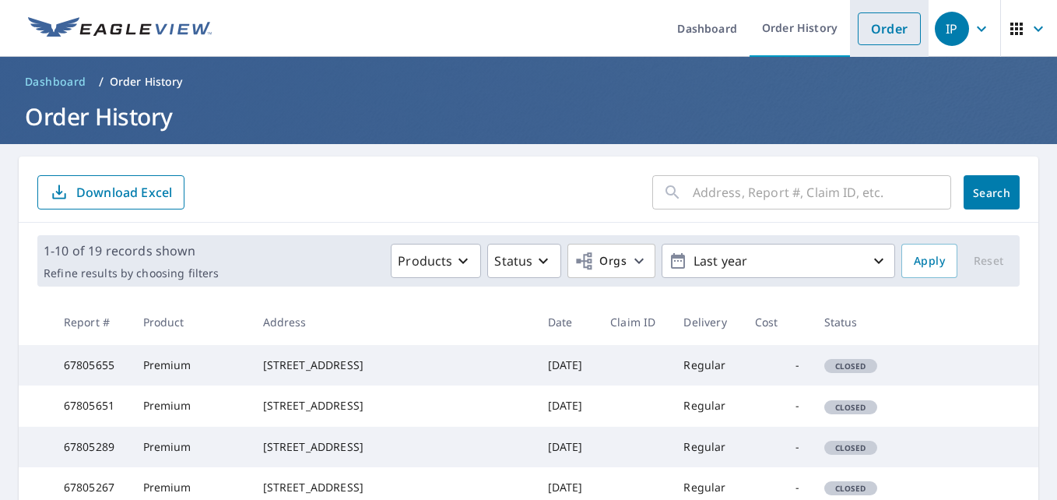
click at [886, 27] on link "Order" at bounding box center [889, 28] width 63 height 33
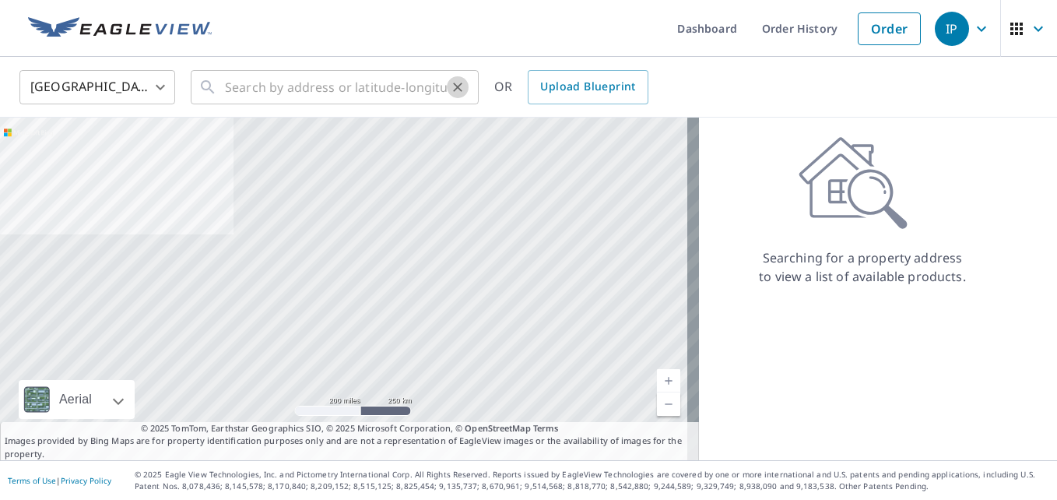
click at [450, 85] on icon "Clear" at bounding box center [458, 87] width 16 height 16
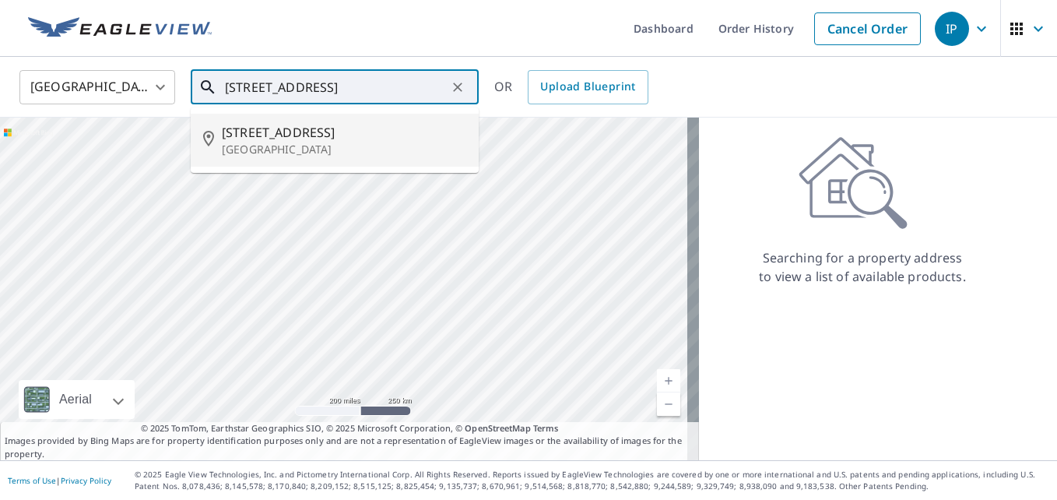
click at [413, 160] on li "[STREET_ADDRESS]" at bounding box center [335, 140] width 288 height 53
type input "[STREET_ADDRESS]"
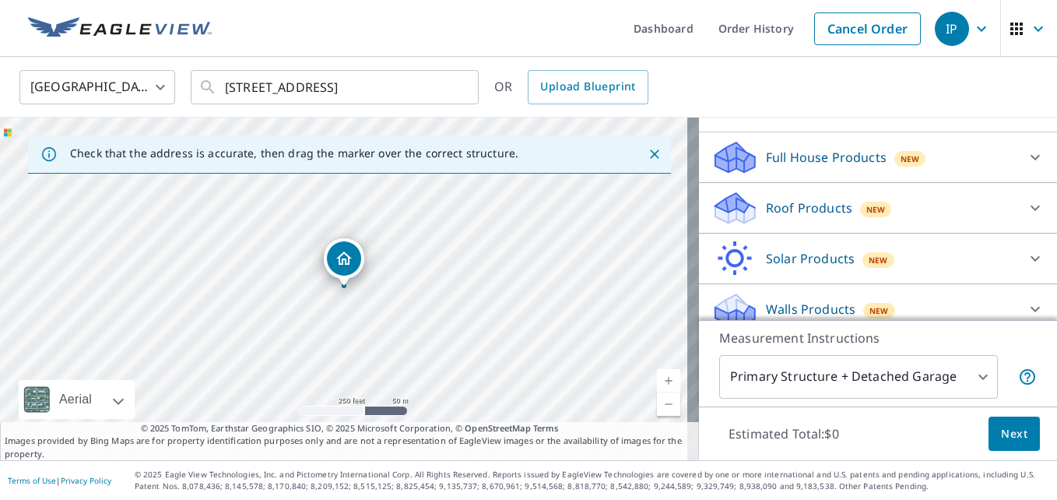
scroll to position [156, 0]
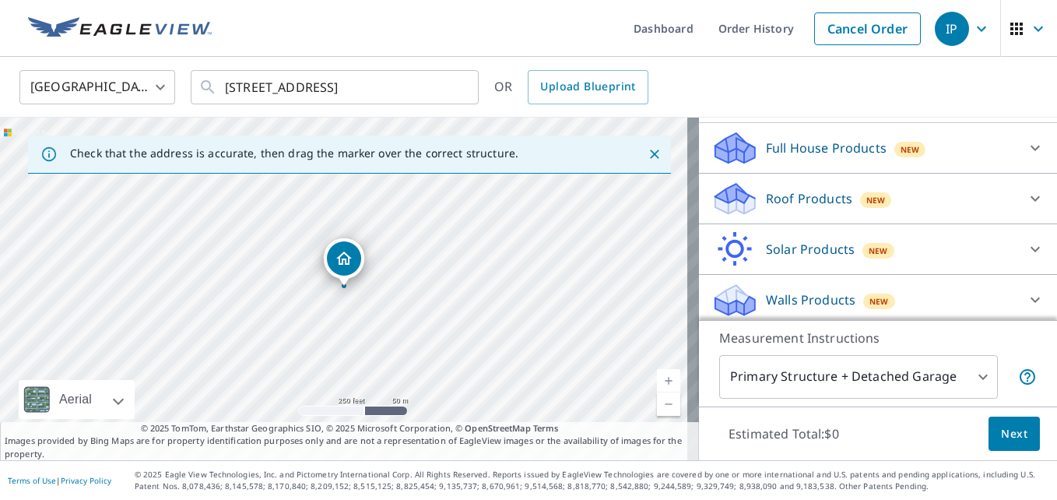
click at [817, 200] on p "Roof Products" at bounding box center [809, 198] width 86 height 19
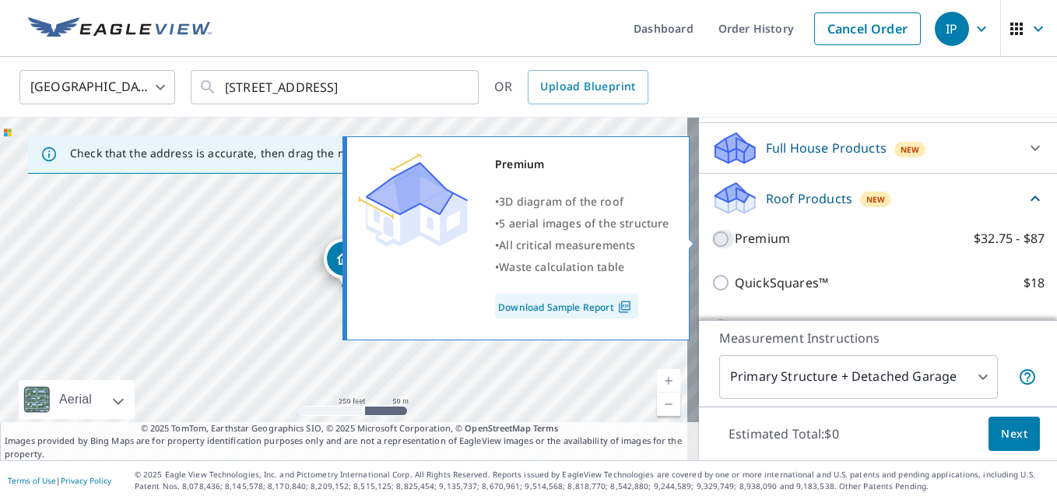
click at [712, 237] on input "Premium $32.75 - $87" at bounding box center [723, 239] width 23 height 19
checkbox input "true"
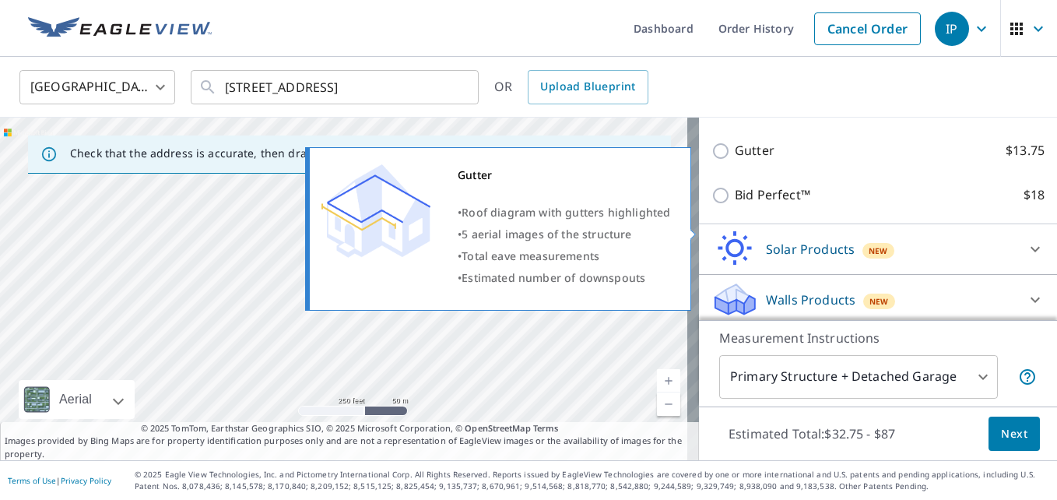
scroll to position [395, 0]
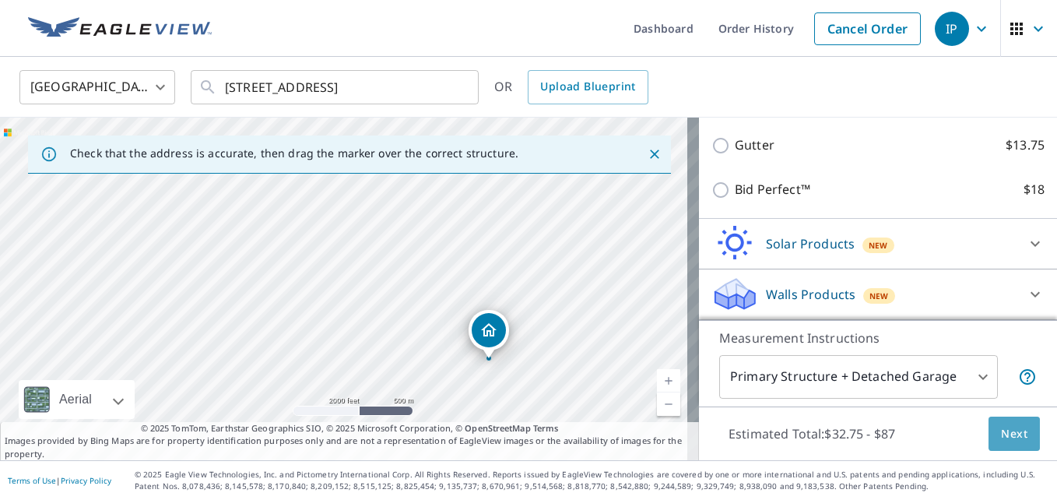
click at [1002, 434] on span "Next" at bounding box center [1014, 433] width 26 height 19
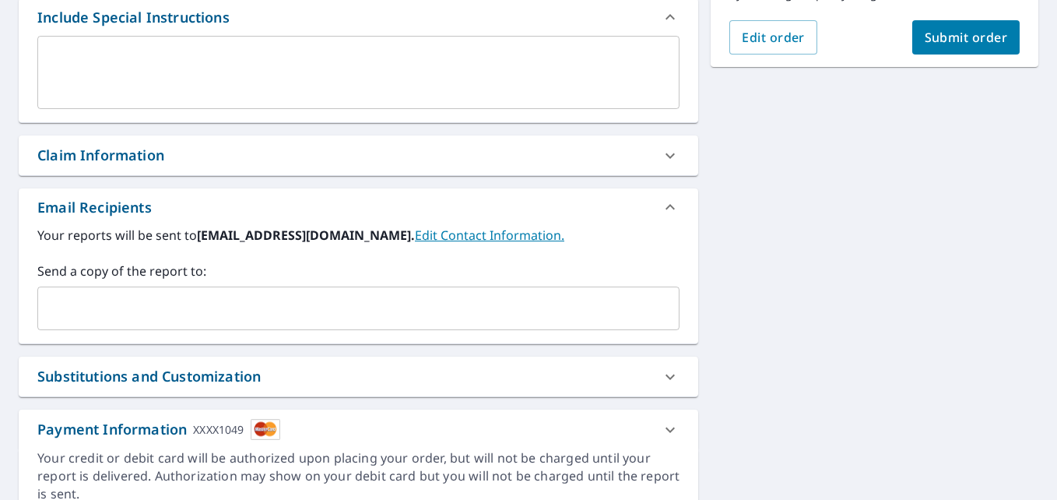
scroll to position [467, 0]
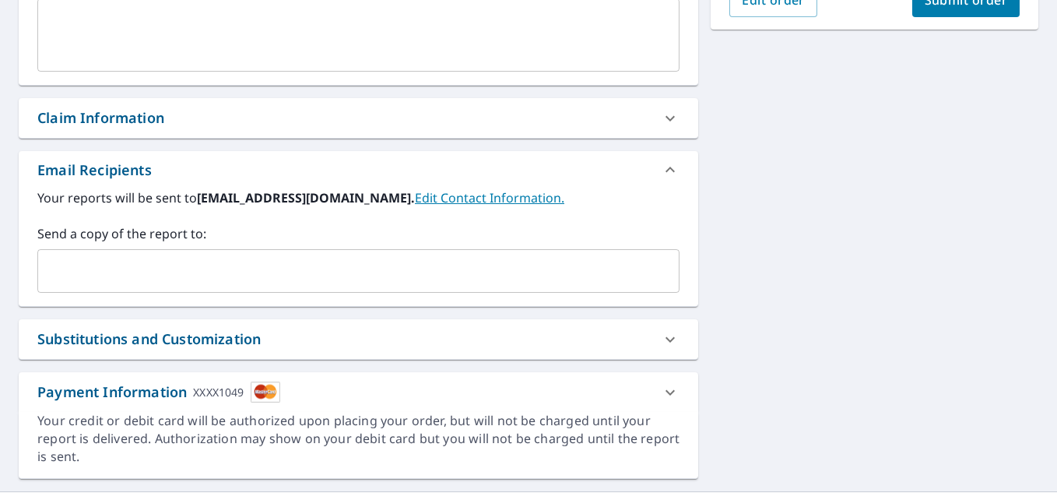
click at [374, 286] on div "​" at bounding box center [358, 271] width 642 height 44
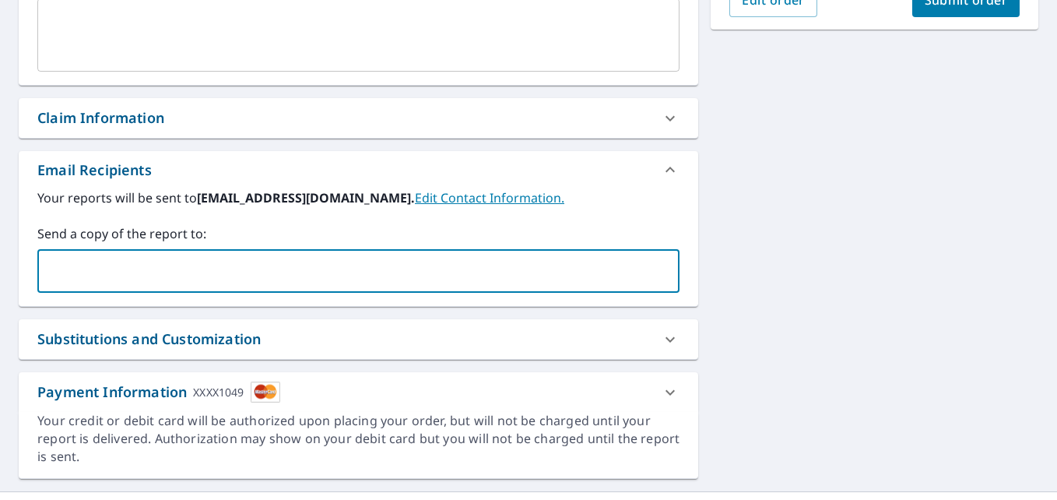
paste input "[EMAIL_ADDRESS][DOMAIN_NAME]"
type input "[EMAIL_ADDRESS][DOMAIN_NAME]"
click at [369, 341] on div "Substitutions and Customization" at bounding box center [344, 339] width 614 height 21
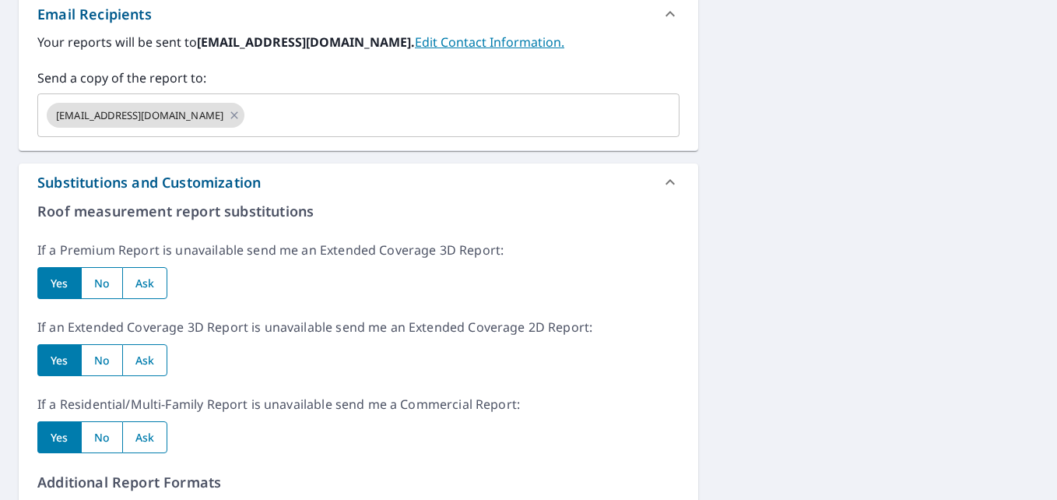
scroll to position [701, 0]
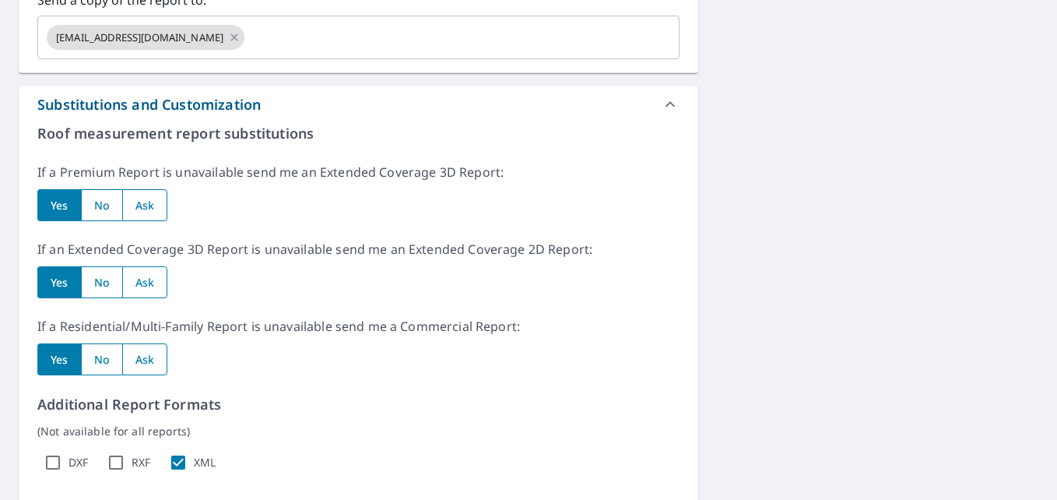
click at [140, 215] on input "radio" at bounding box center [145, 205] width 46 height 32
radio input "true"
click at [156, 352] on input "radio" at bounding box center [145, 359] width 46 height 32
radio input "true"
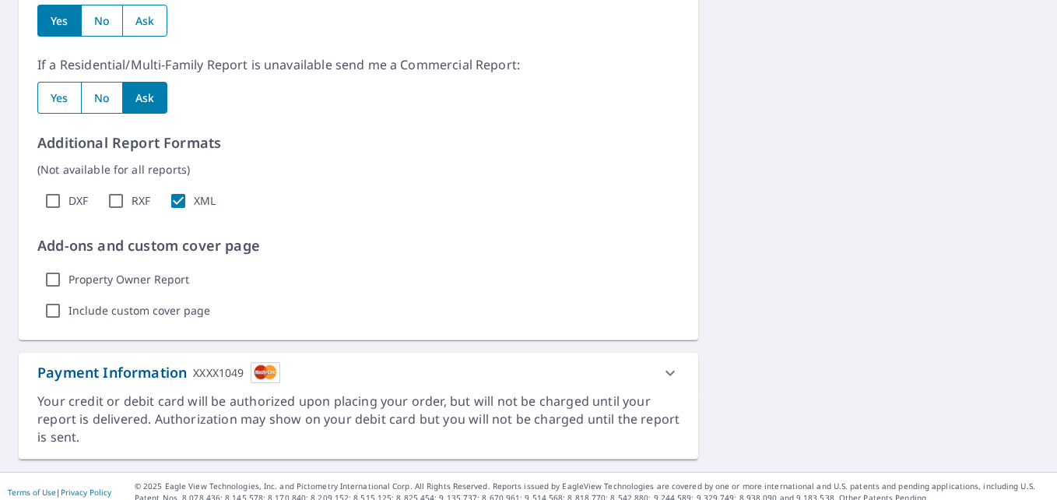
scroll to position [974, 0]
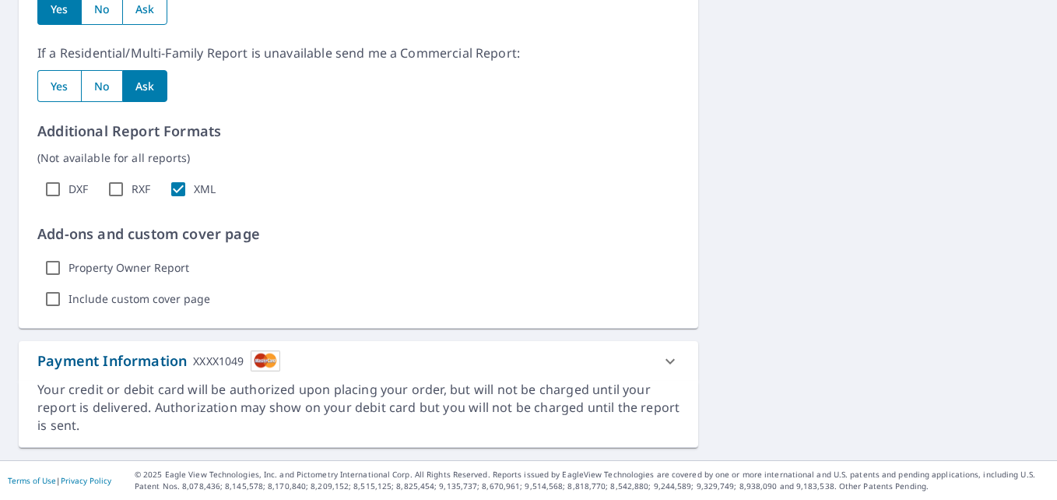
click at [341, 347] on div "Payment Information XXXX1049" at bounding box center [359, 361] width 680 height 40
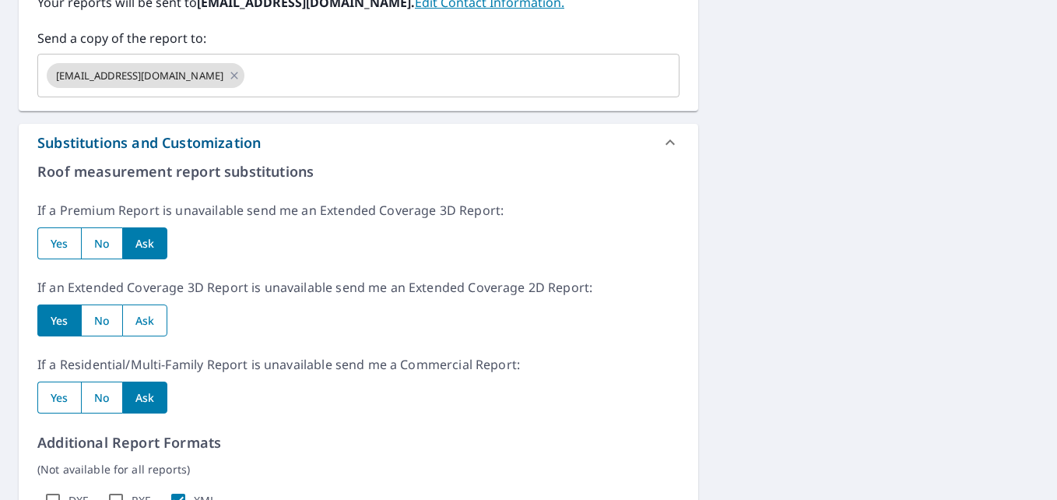
scroll to position [351, 0]
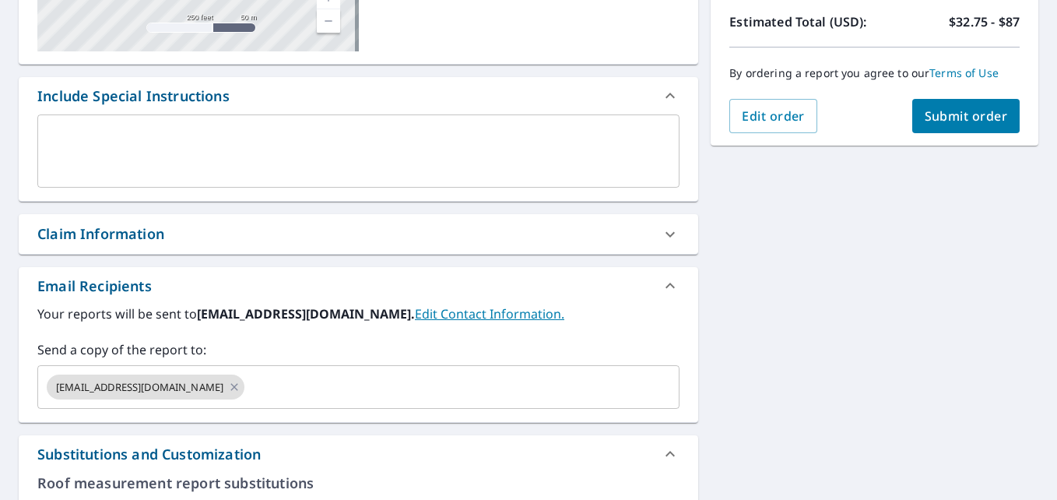
click at [925, 121] on span "Submit order" at bounding box center [966, 115] width 83 height 17
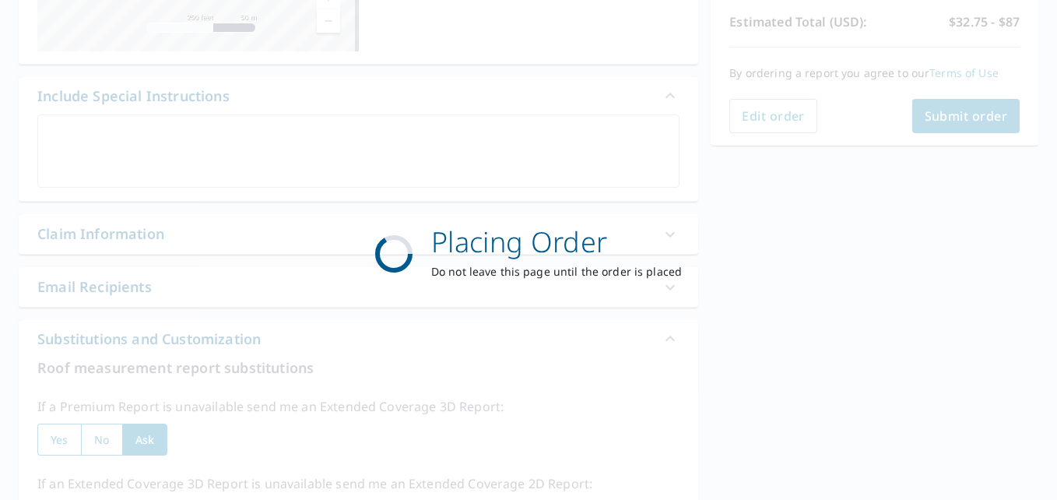
scroll to position [0, 0]
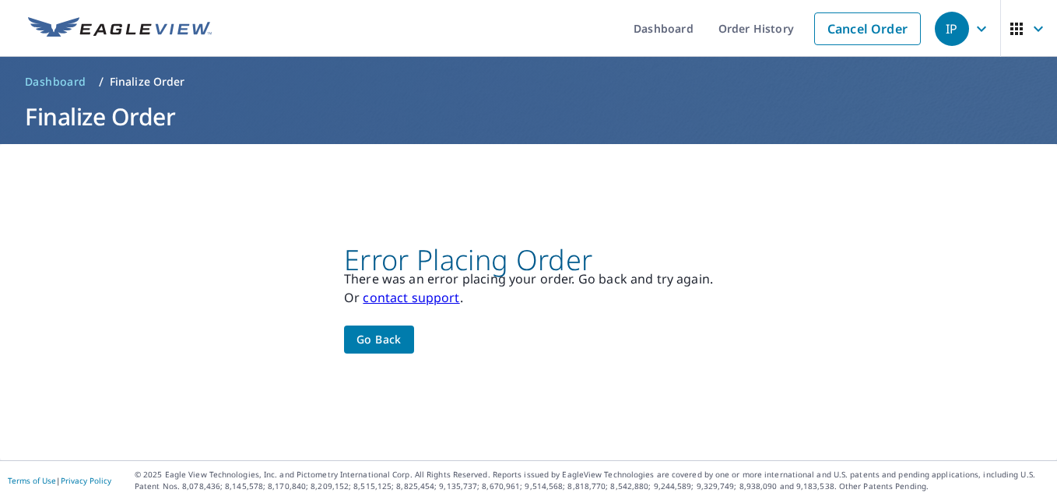
click at [413, 304] on link "contact support" at bounding box center [411, 297] width 97 height 17
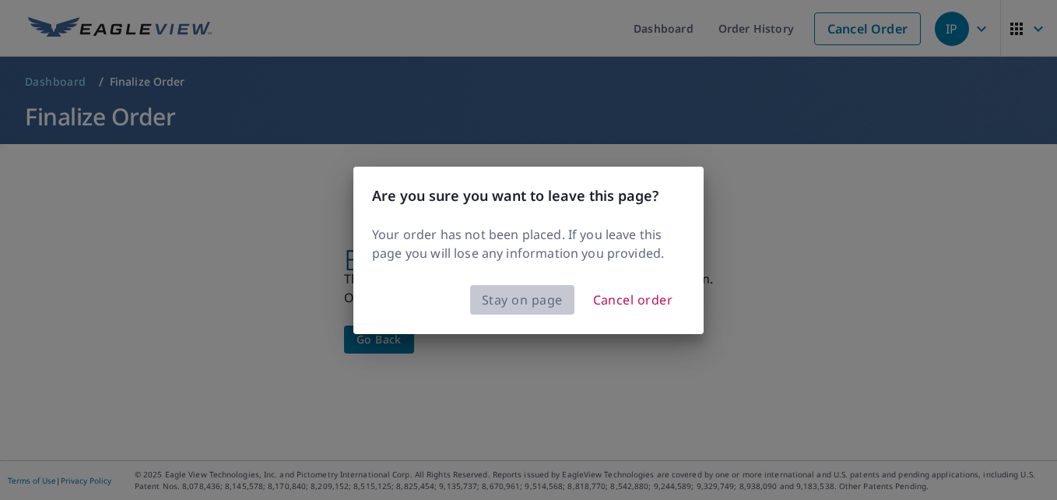
click at [536, 303] on span "Stay on page" at bounding box center [522, 300] width 81 height 22
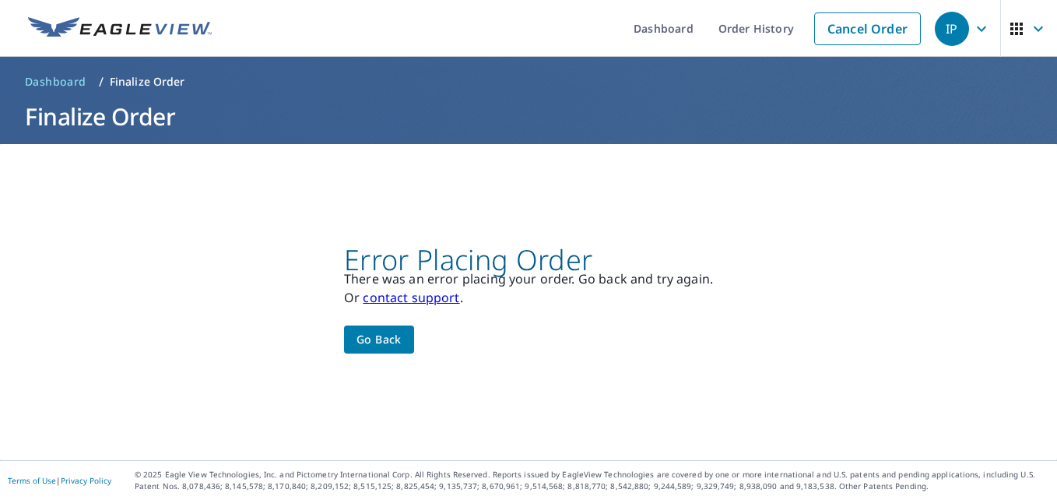
click at [378, 327] on button "Go back" at bounding box center [379, 339] width 70 height 29
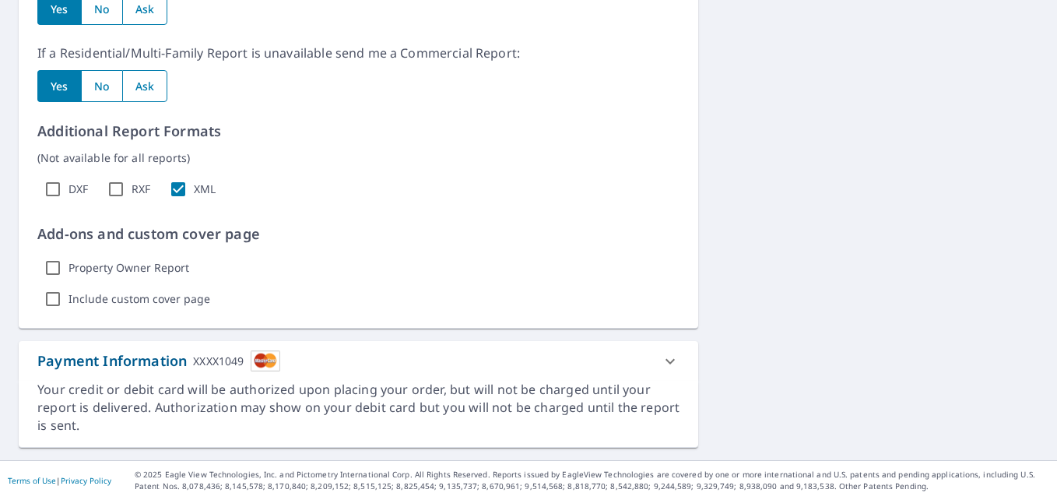
click at [627, 353] on div "Payment Information XXXX1049" at bounding box center [344, 360] width 614 height 21
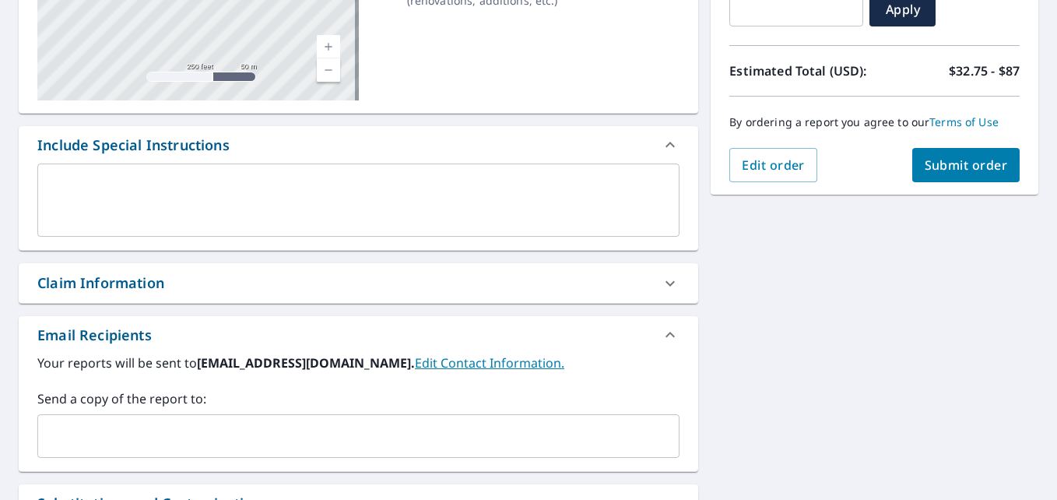
scroll to position [300, 0]
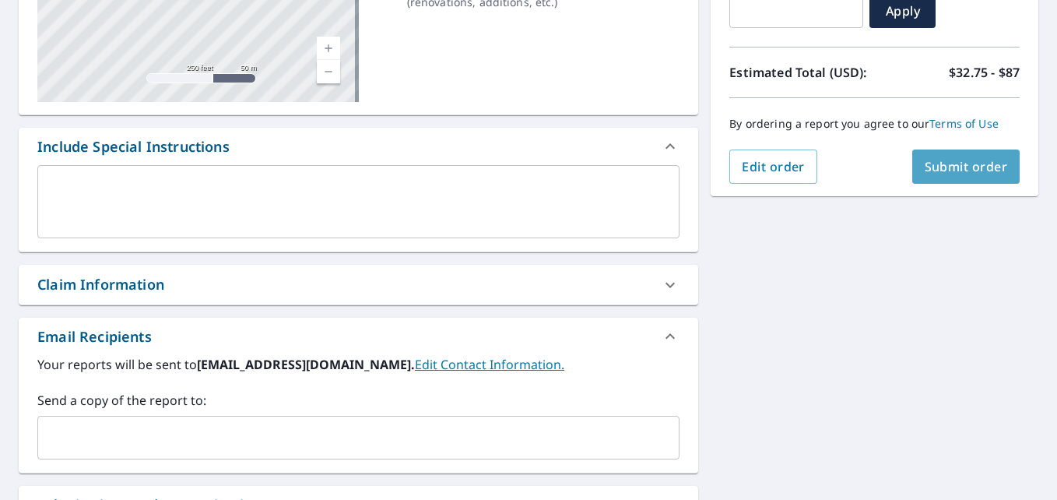
click at [955, 177] on button "Submit order" at bounding box center [966, 166] width 108 height 34
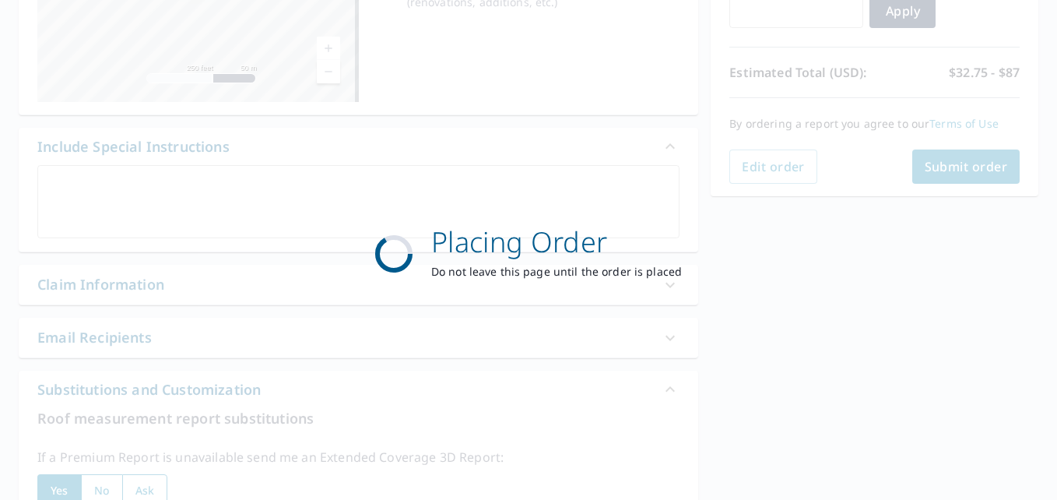
scroll to position [0, 0]
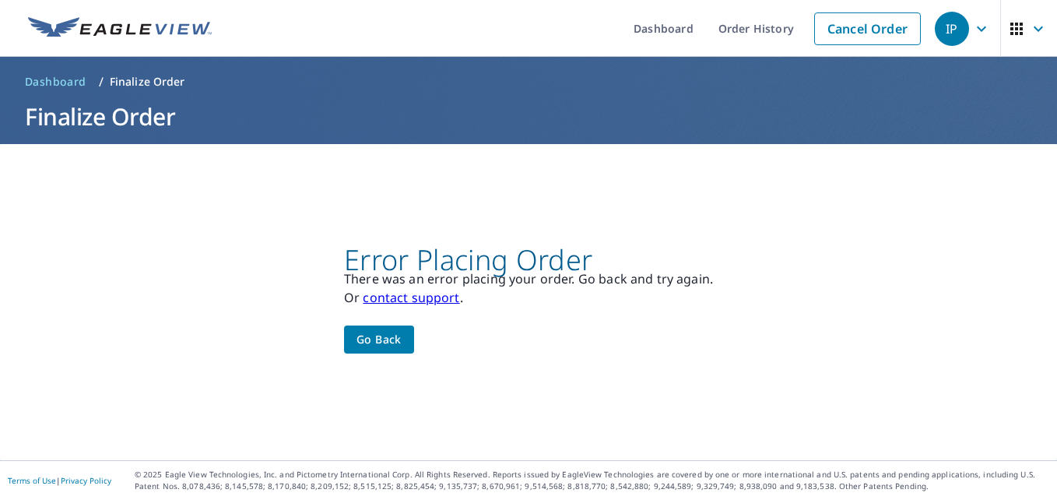
click at [395, 343] on span "Go back" at bounding box center [379, 339] width 45 height 19
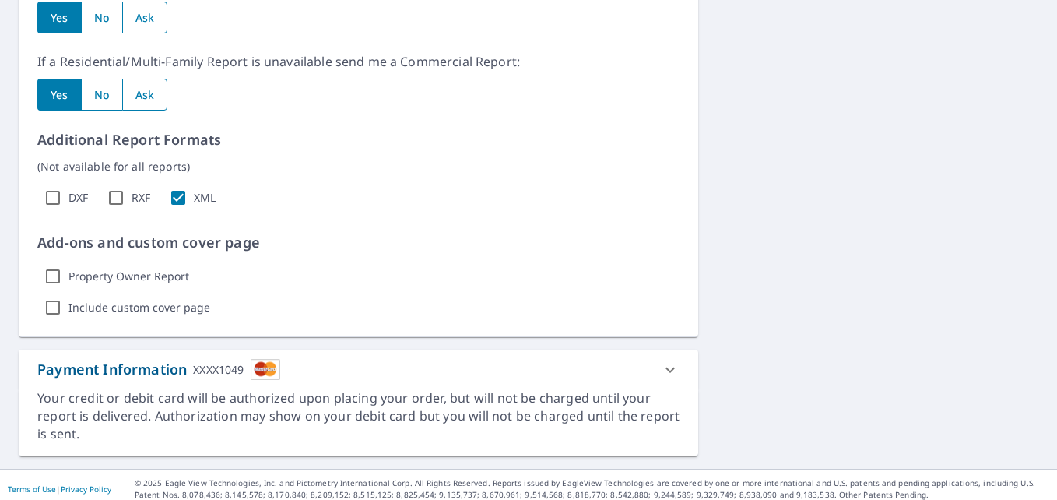
scroll to position [974, 0]
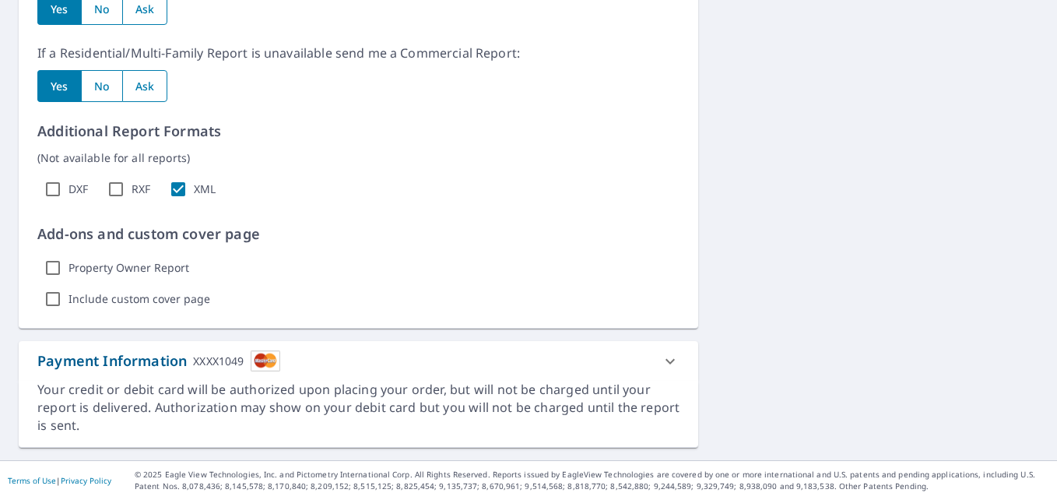
click at [560, 358] on div "Payment Information XXXX1049" at bounding box center [344, 360] width 614 height 21
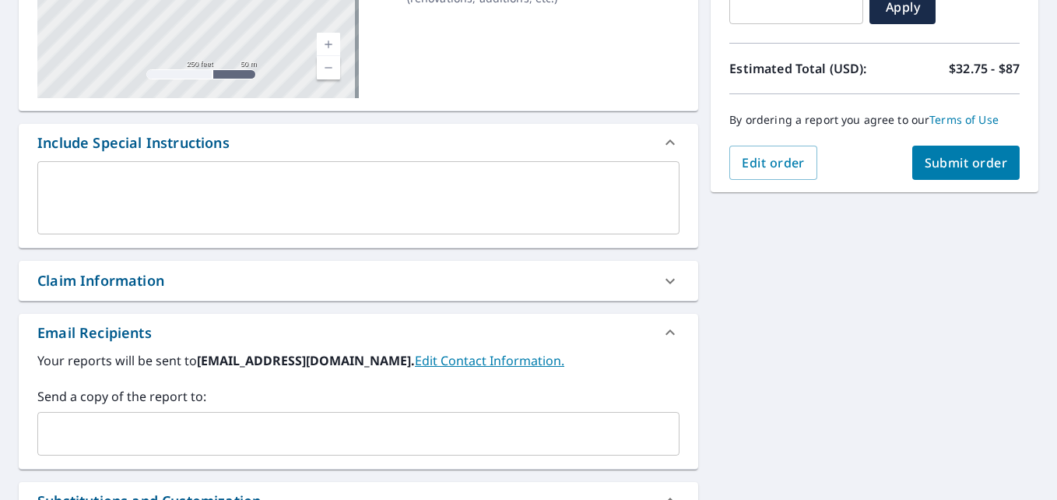
scroll to position [118, 0]
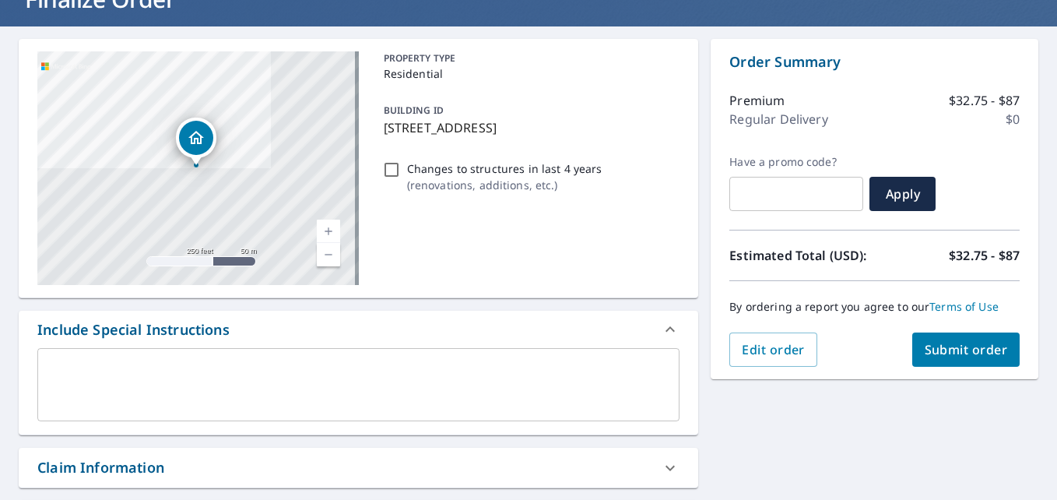
click at [925, 345] on span "Submit order" at bounding box center [966, 349] width 83 height 17
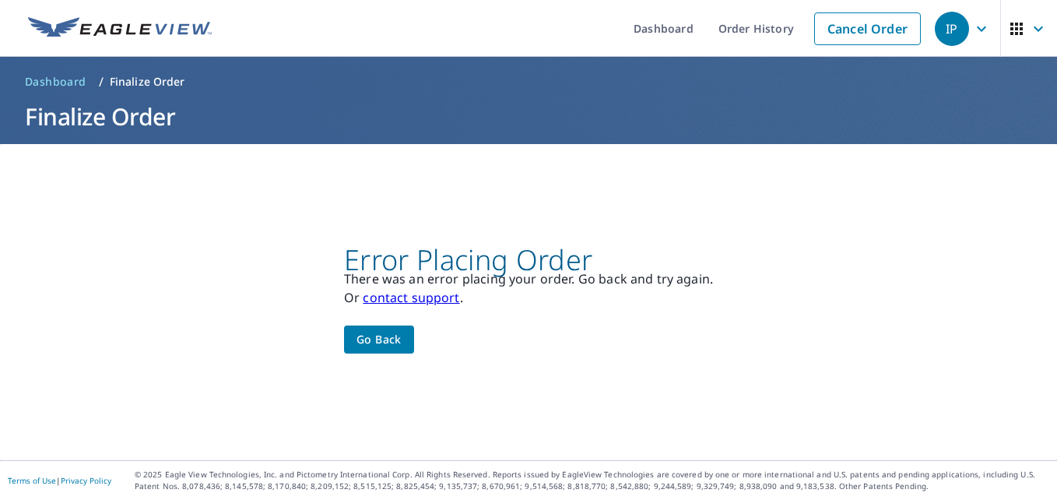
scroll to position [0, 0]
click at [393, 346] on span "Go back" at bounding box center [379, 339] width 45 height 19
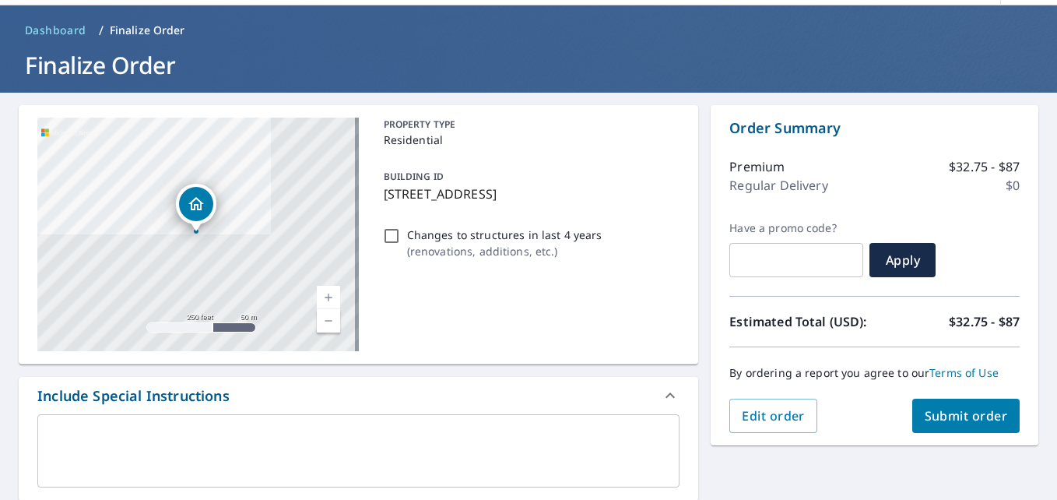
scroll to position [40, 0]
